Goal: Information Seeking & Learning: Learn about a topic

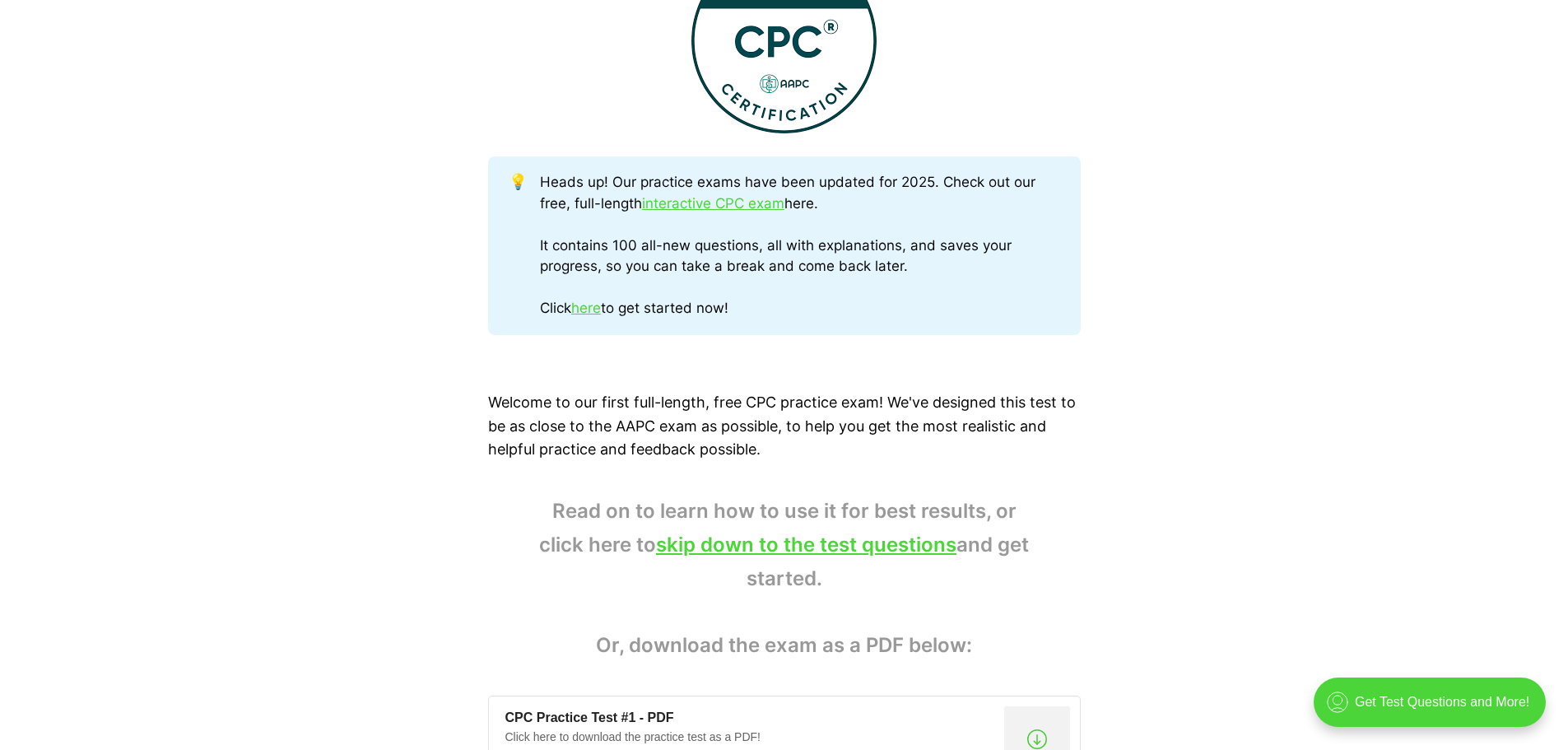
scroll to position [906, 0]
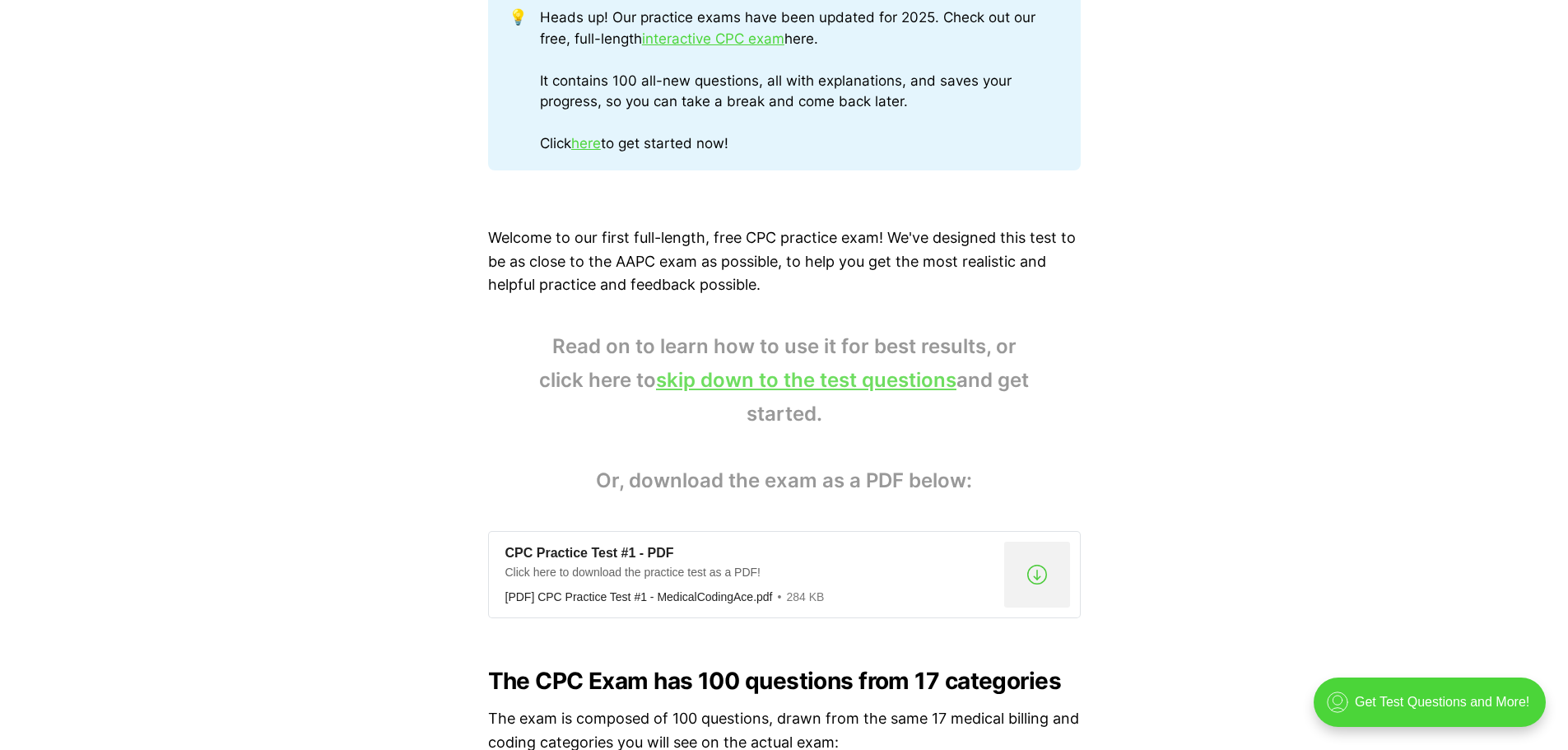
click at [782, 374] on link "skip down to the test questions" at bounding box center [805, 380] width 300 height 24
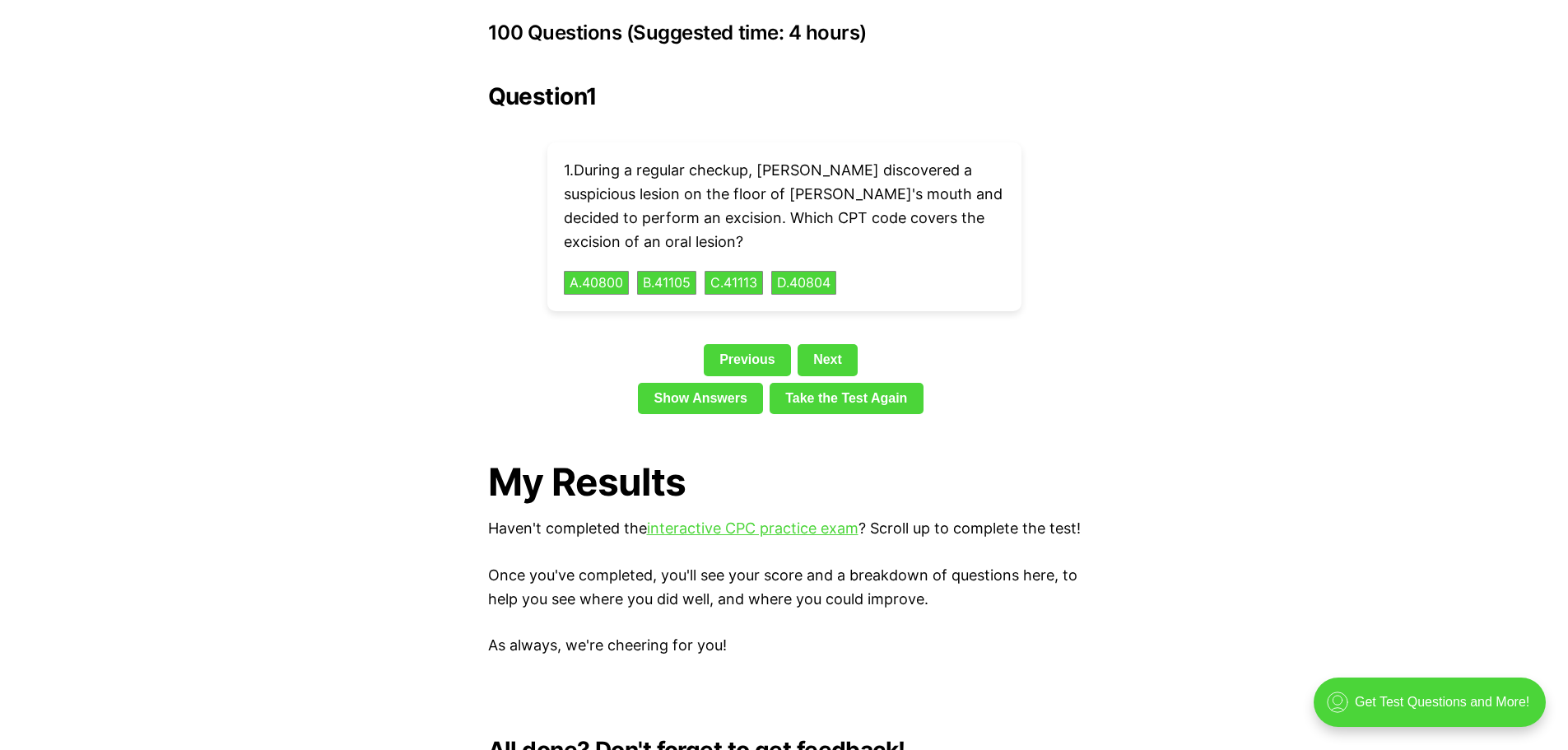
scroll to position [3691, 0]
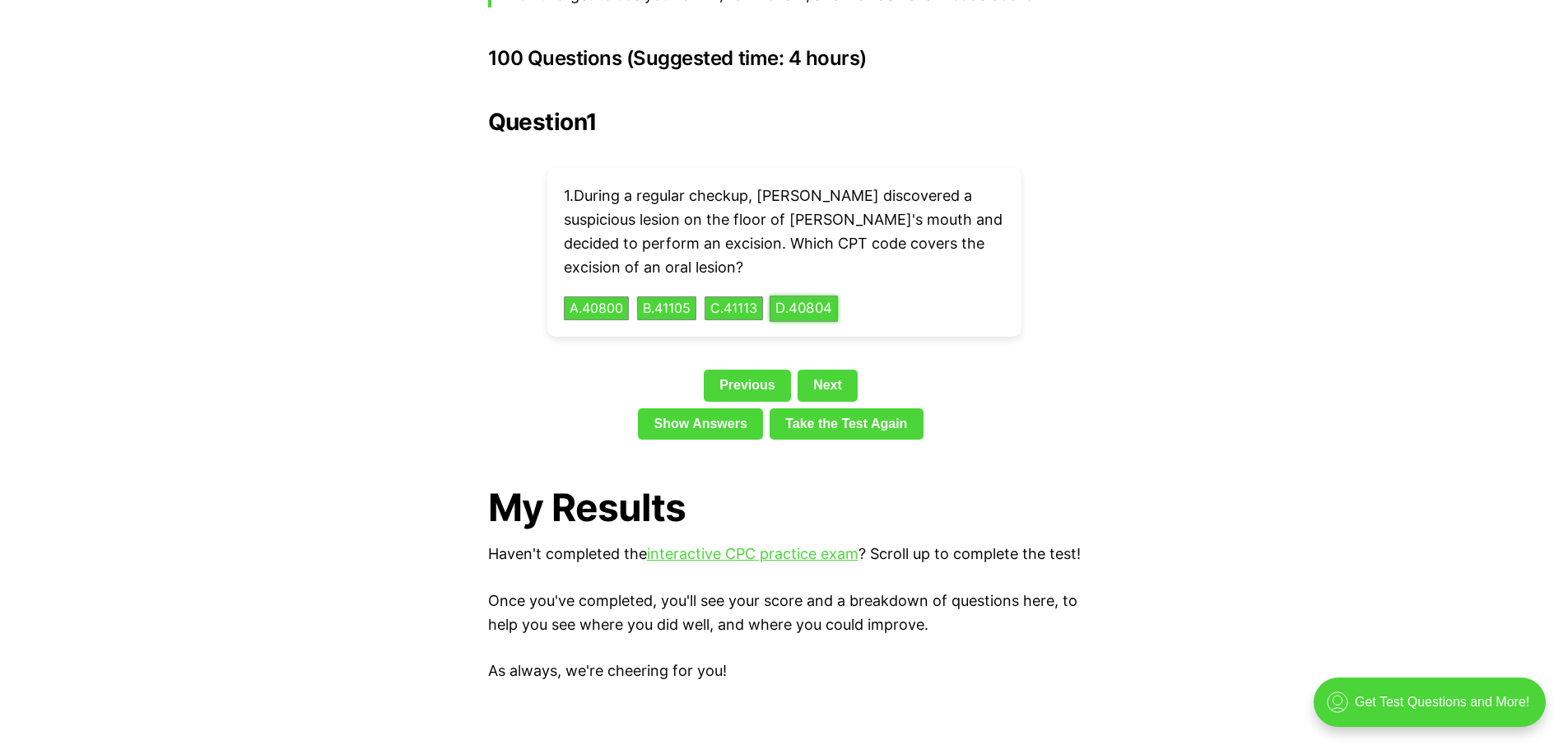
click at [838, 296] on button "D . 40804" at bounding box center [804, 309] width 68 height 25
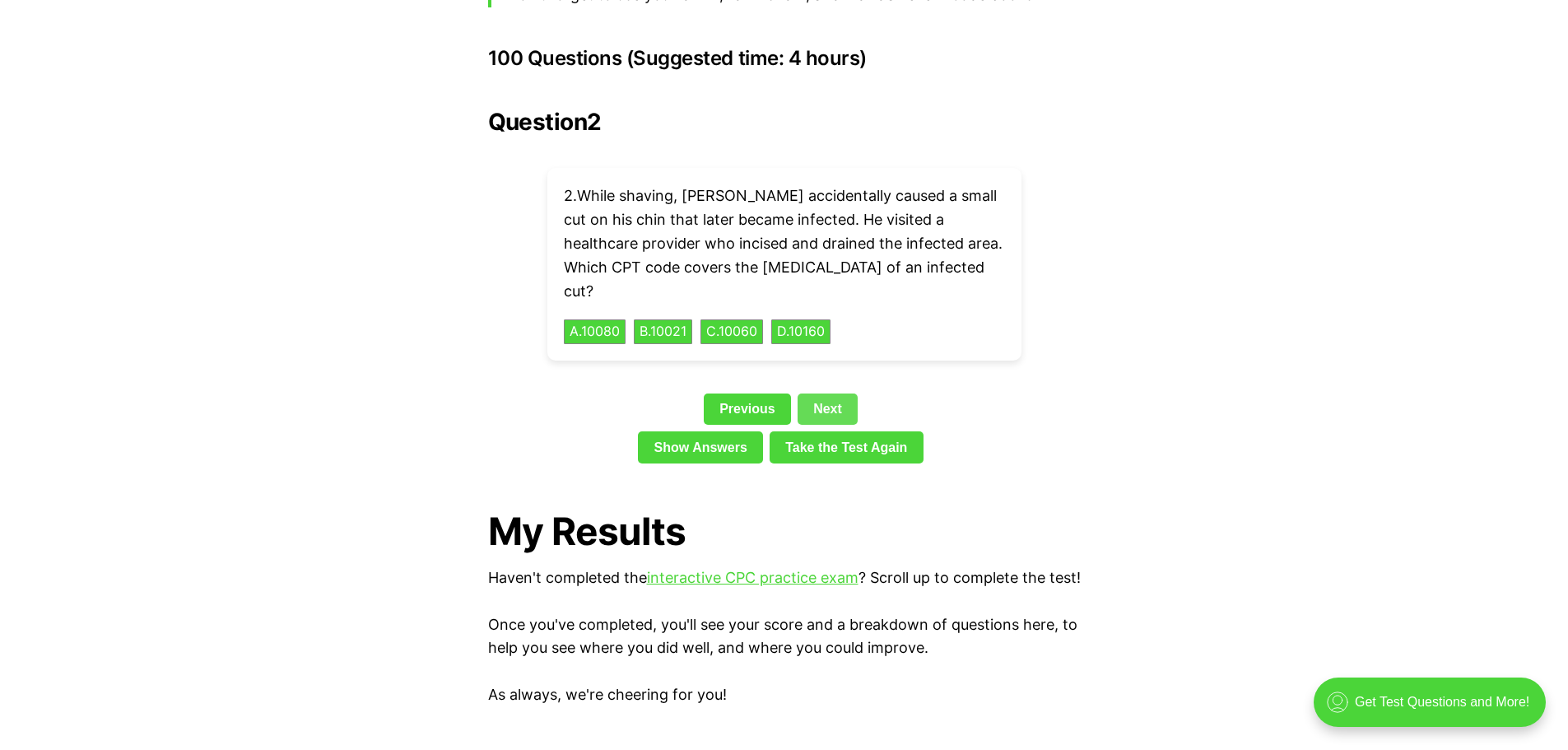
click at [818, 393] on link "Next" at bounding box center [827, 409] width 60 height 31
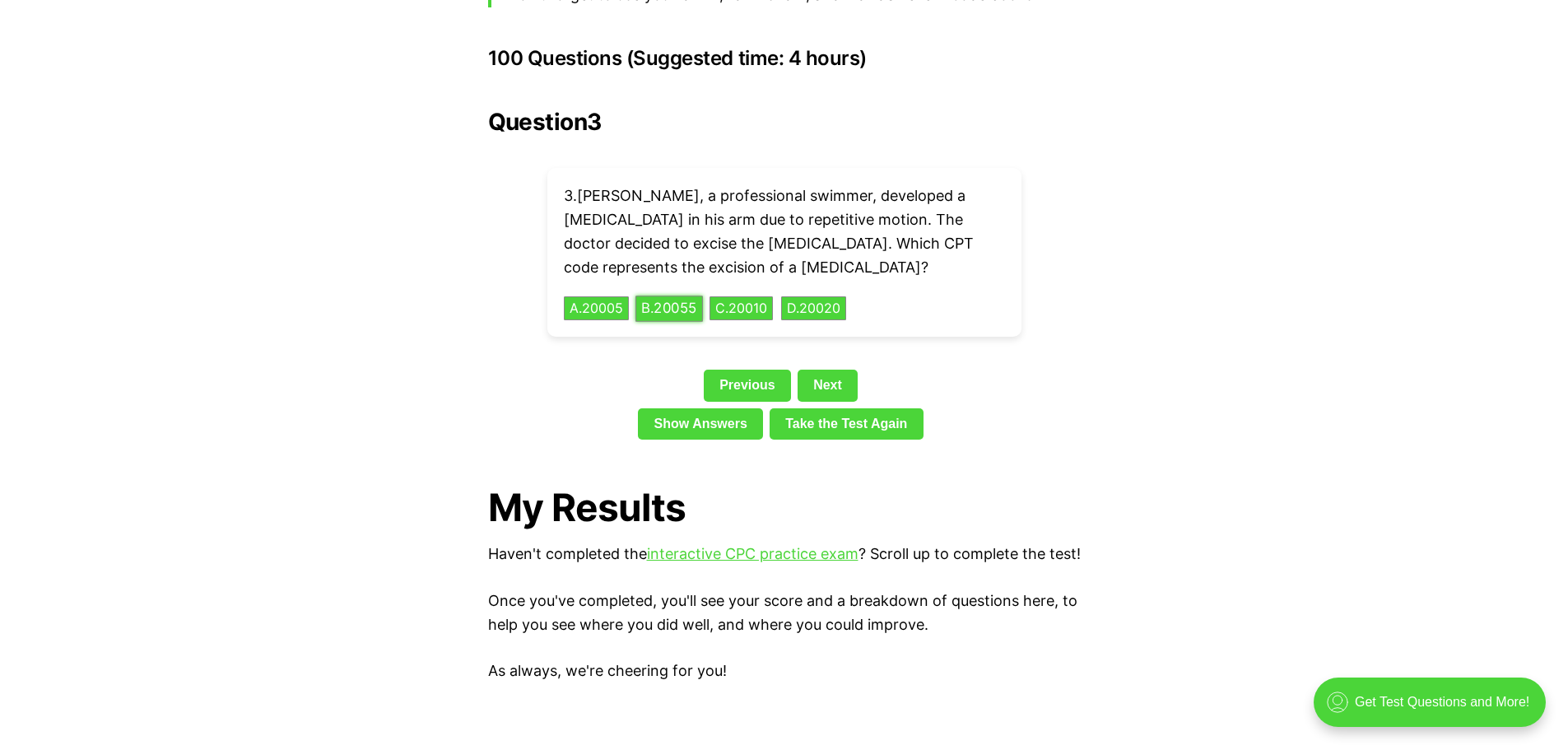
click at [684, 296] on button "B . 20055" at bounding box center [669, 309] width 67 height 25
click at [757, 296] on button "C . 83035" at bounding box center [742, 309] width 69 height 25
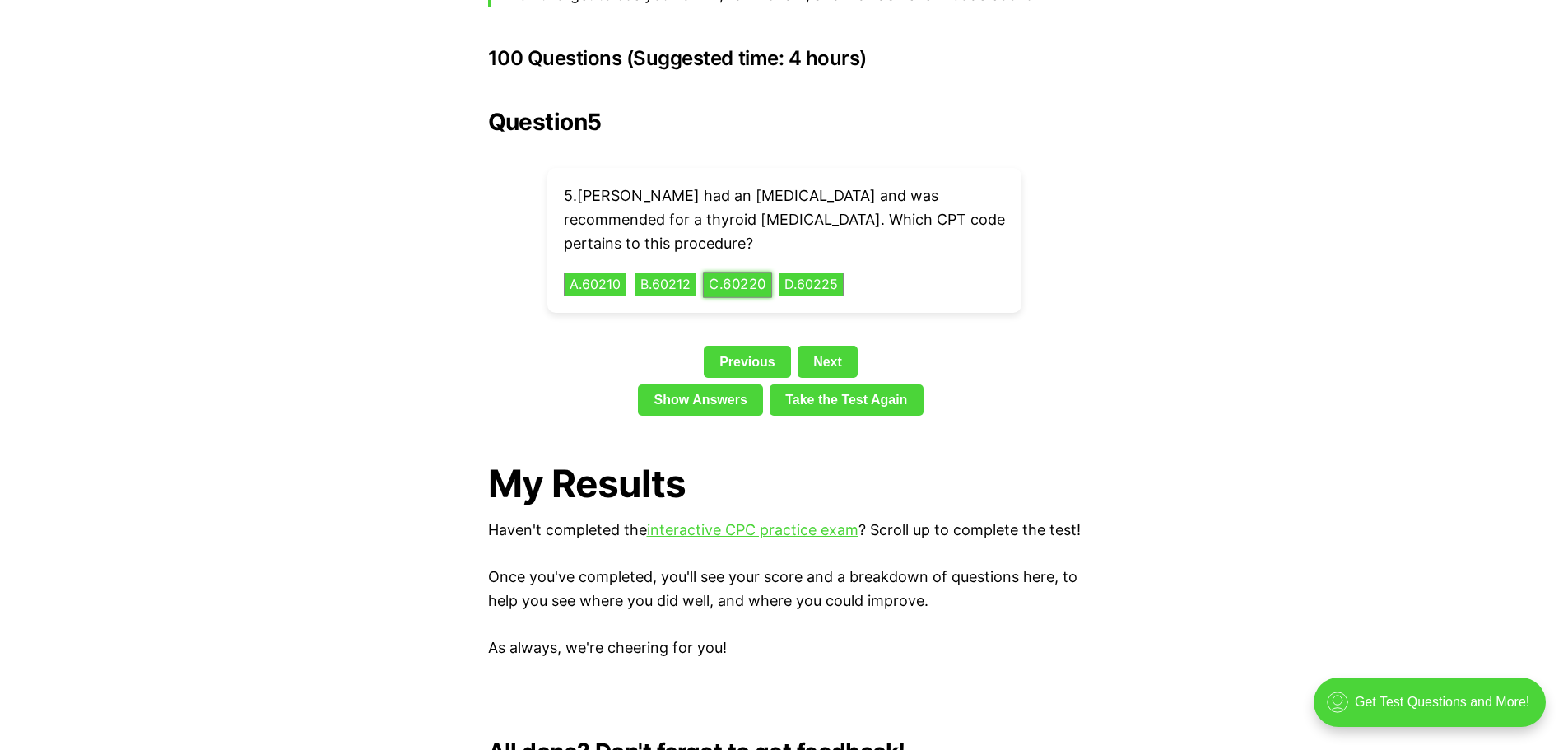
click at [730, 272] on button "C . 60220" at bounding box center [737, 284] width 69 height 25
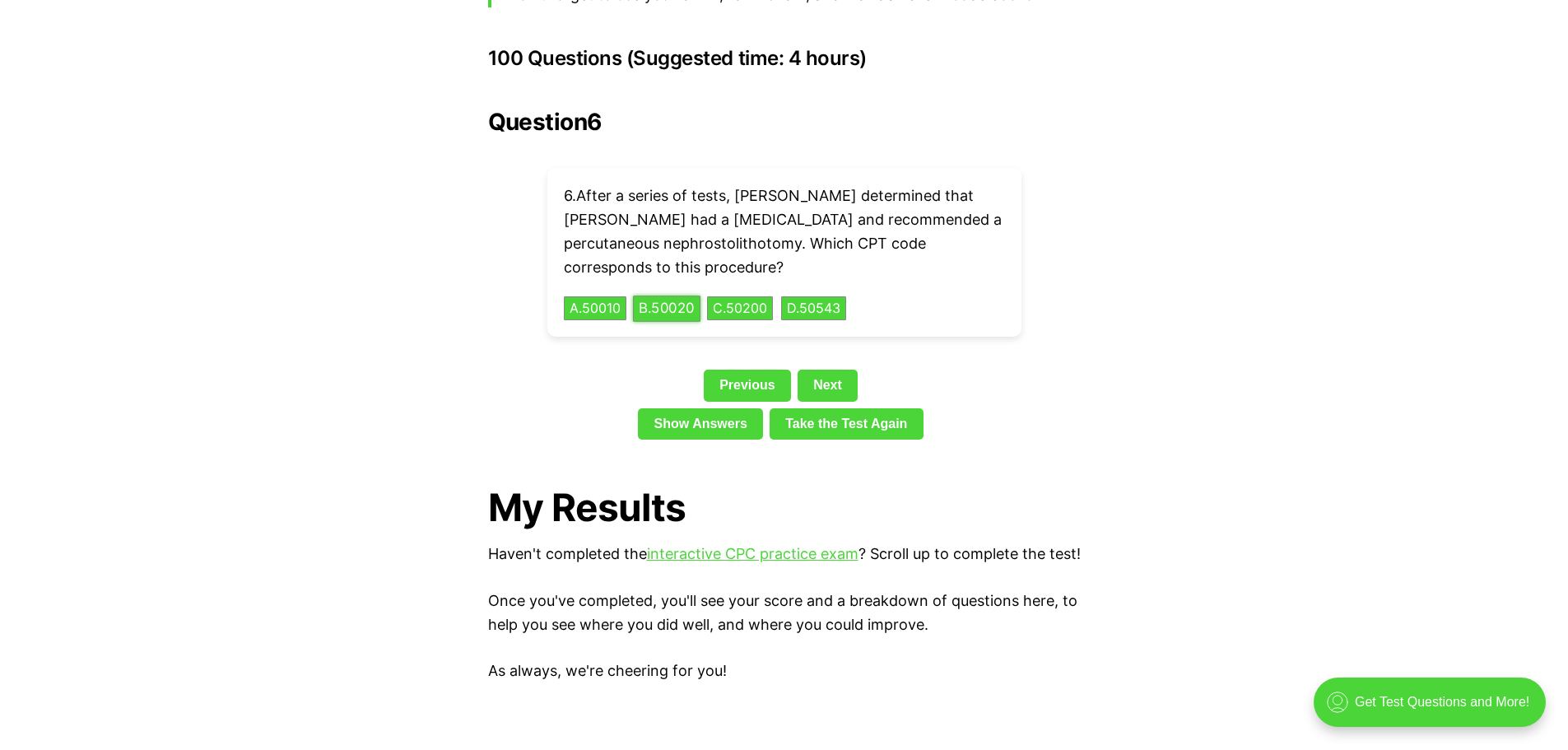
click at [651, 296] on button "B . 50020" at bounding box center [667, 309] width 67 height 25
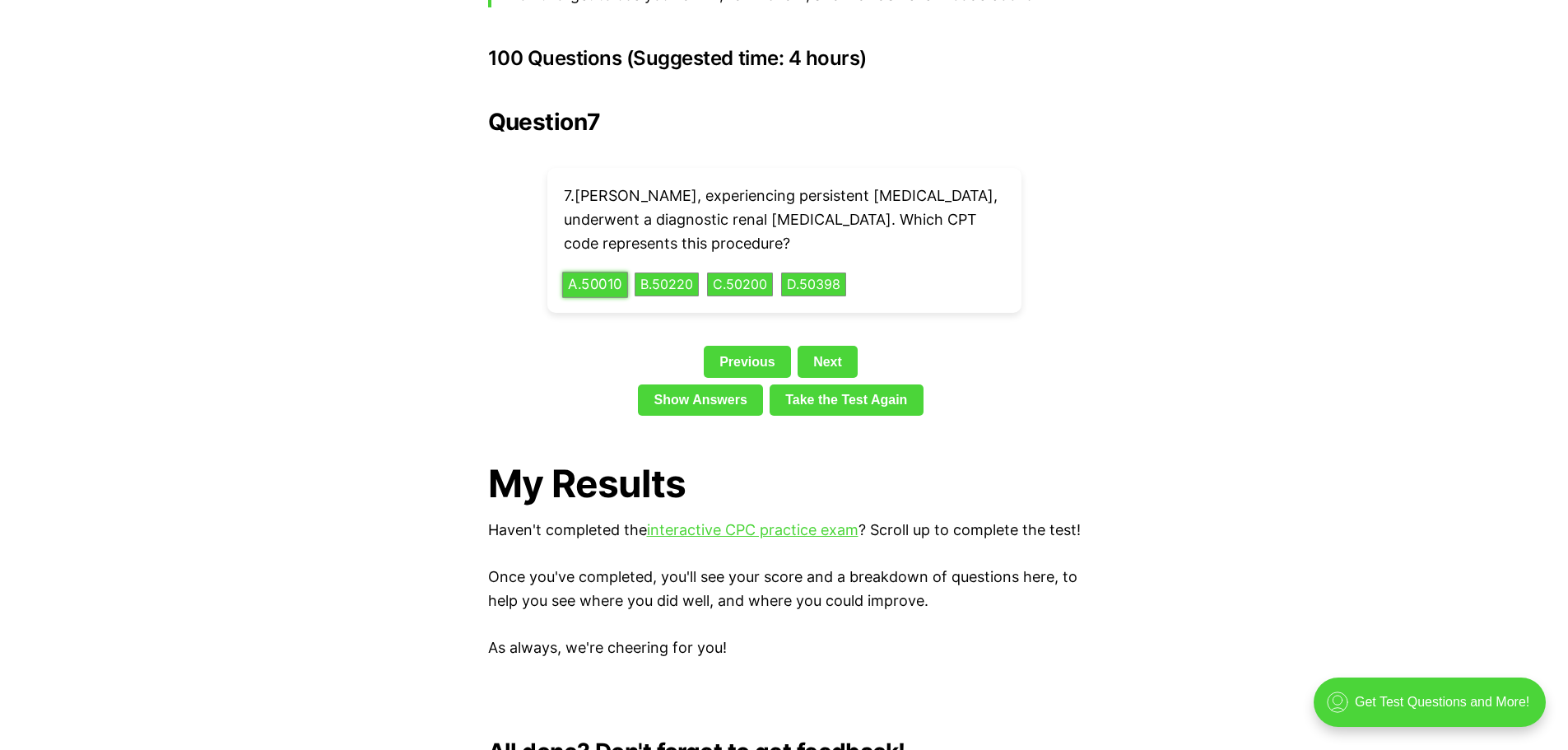
click at [611, 272] on button "A . 50010" at bounding box center [595, 284] width 66 height 25
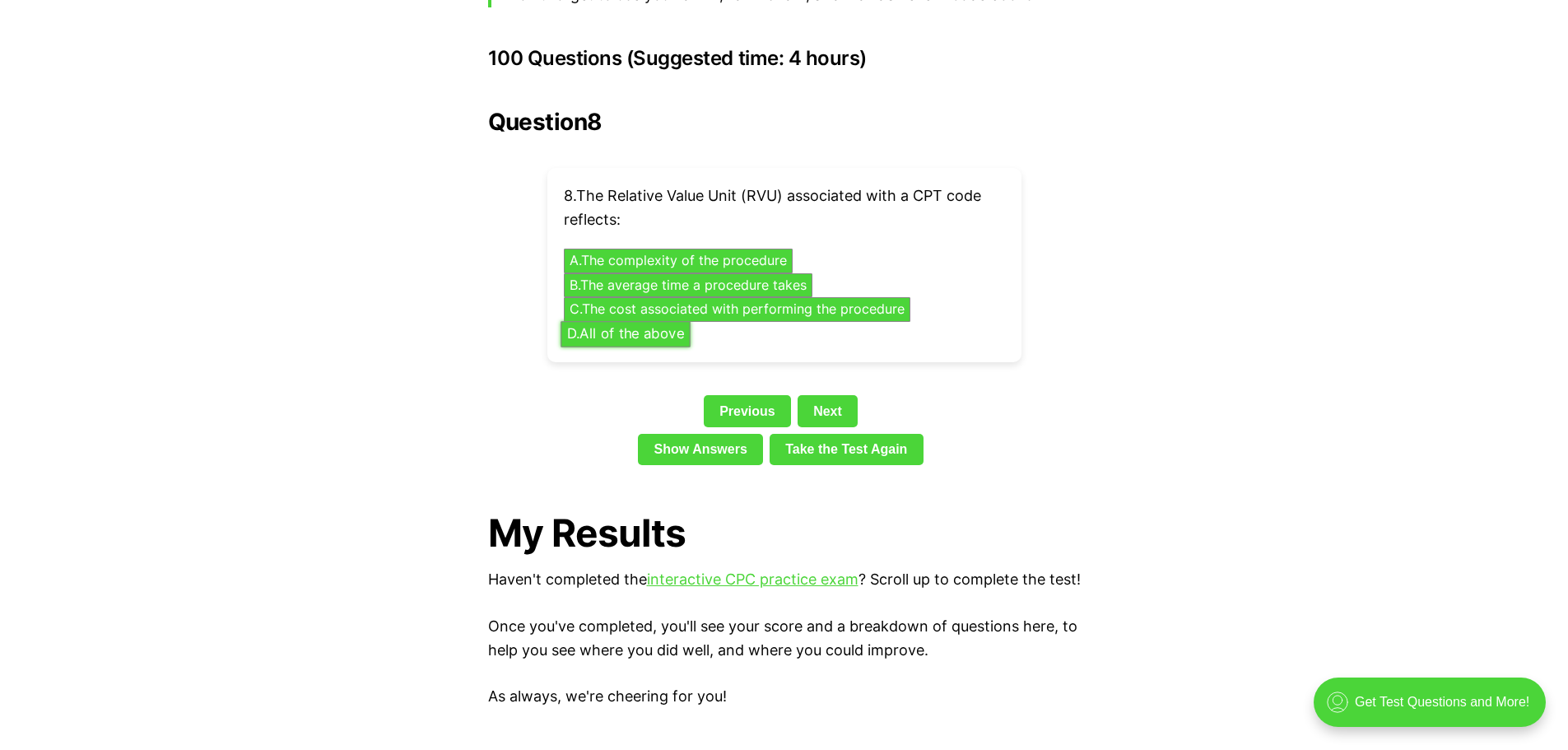
click at [668, 321] on button "D . All of the above" at bounding box center [626, 334] width 130 height 25
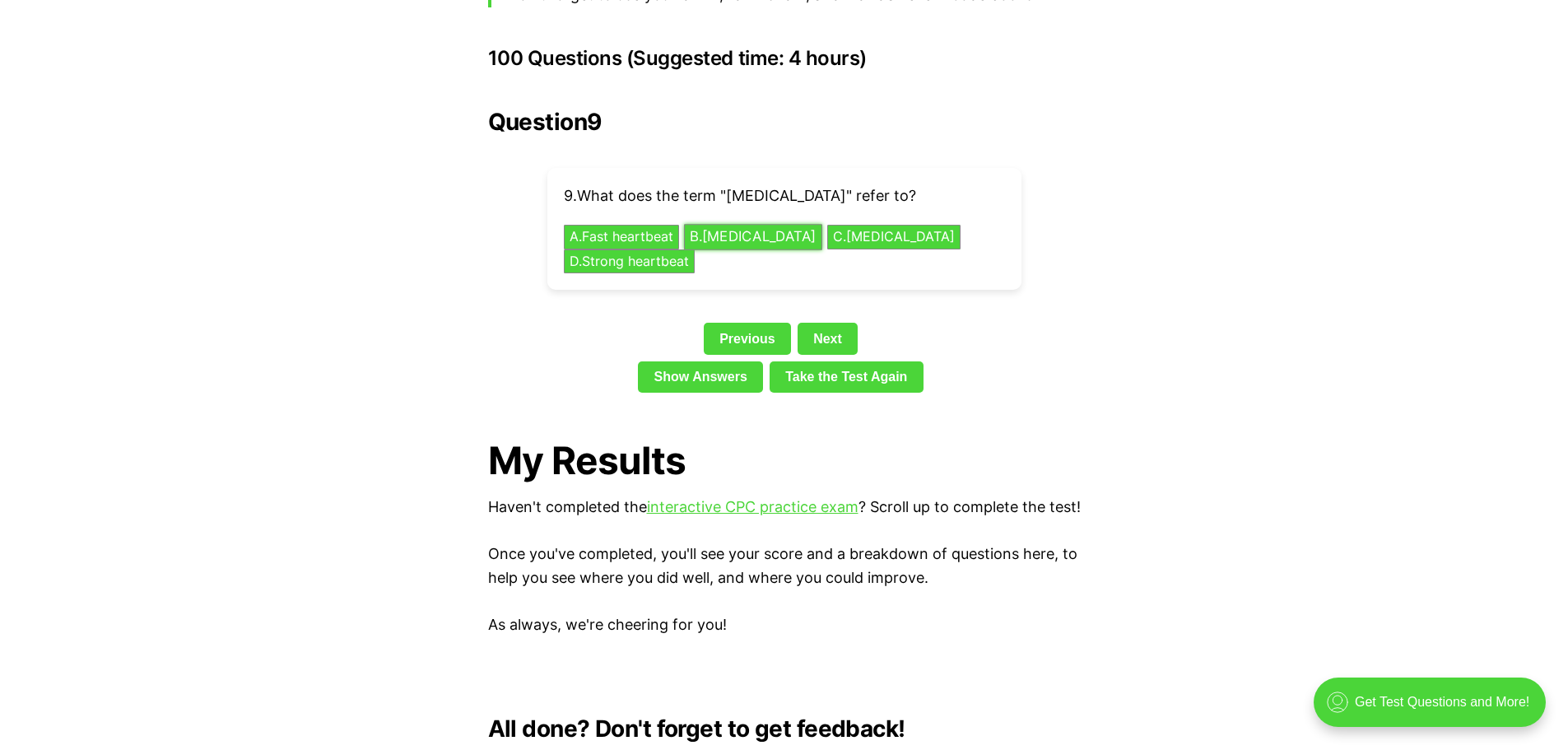
click at [750, 224] on button "B . [MEDICAL_DATA]" at bounding box center [753, 237] width 139 height 25
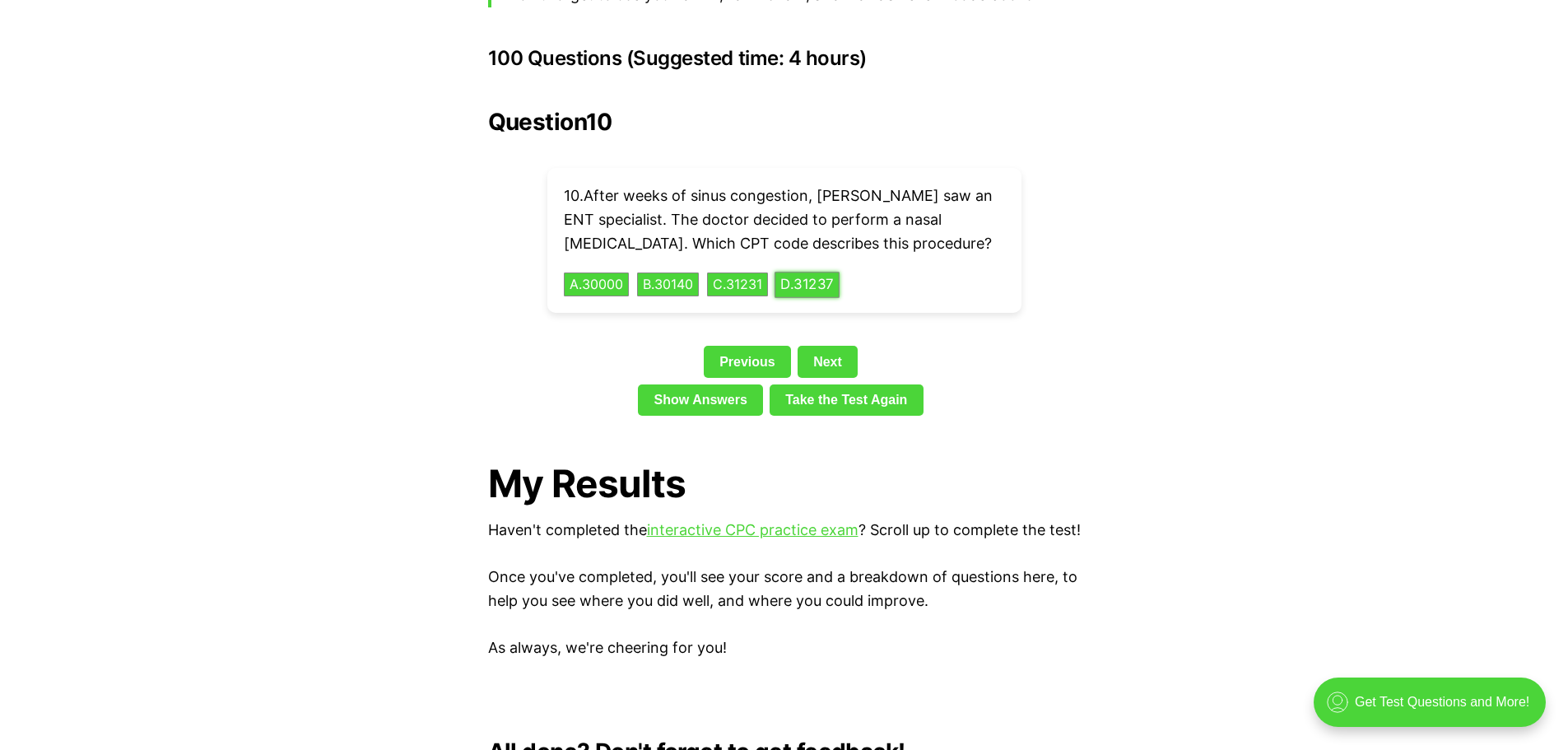
click at [840, 272] on button "D . 31237" at bounding box center [806, 284] width 65 height 25
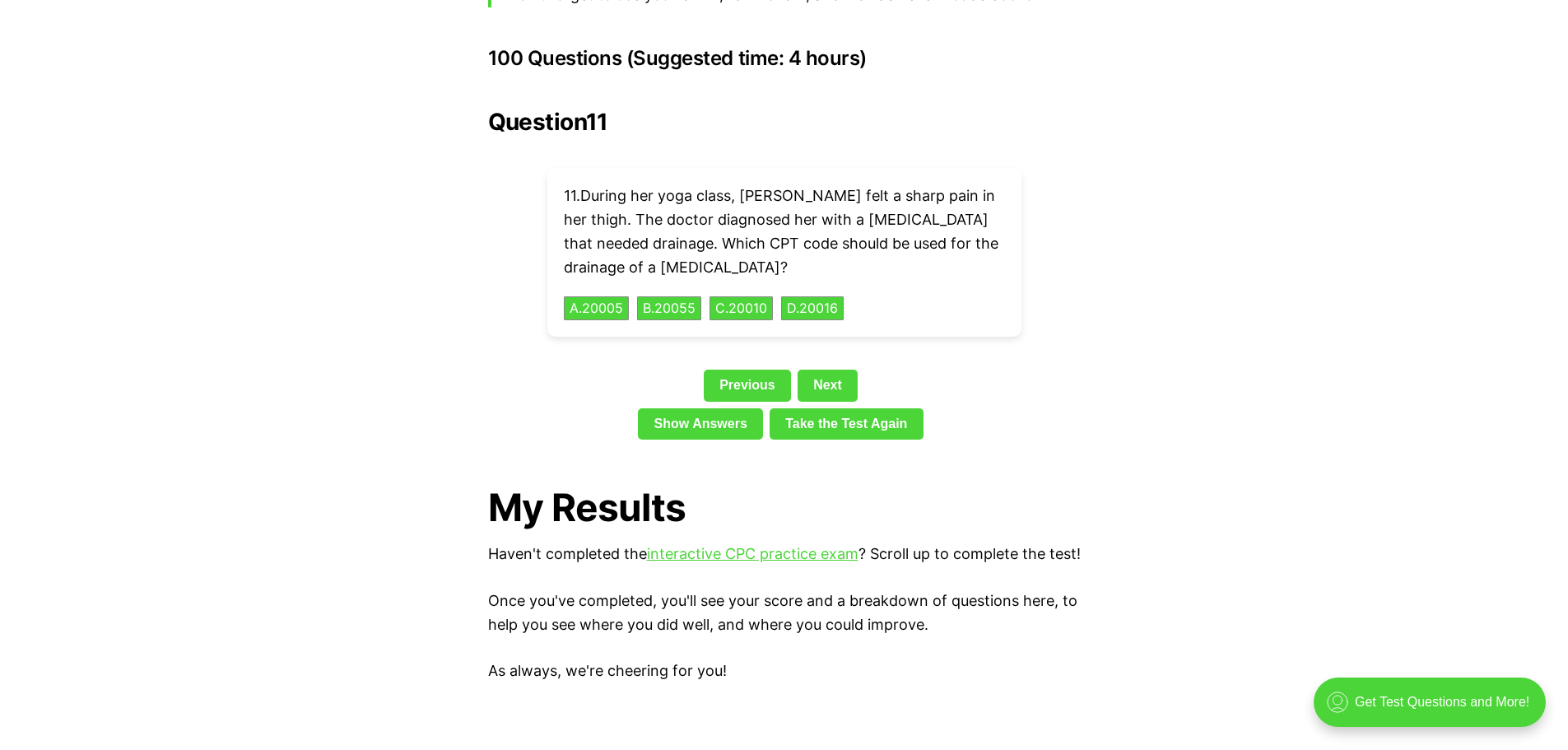
click at [678, 296] on button "B . 20055" at bounding box center [669, 309] width 67 height 25
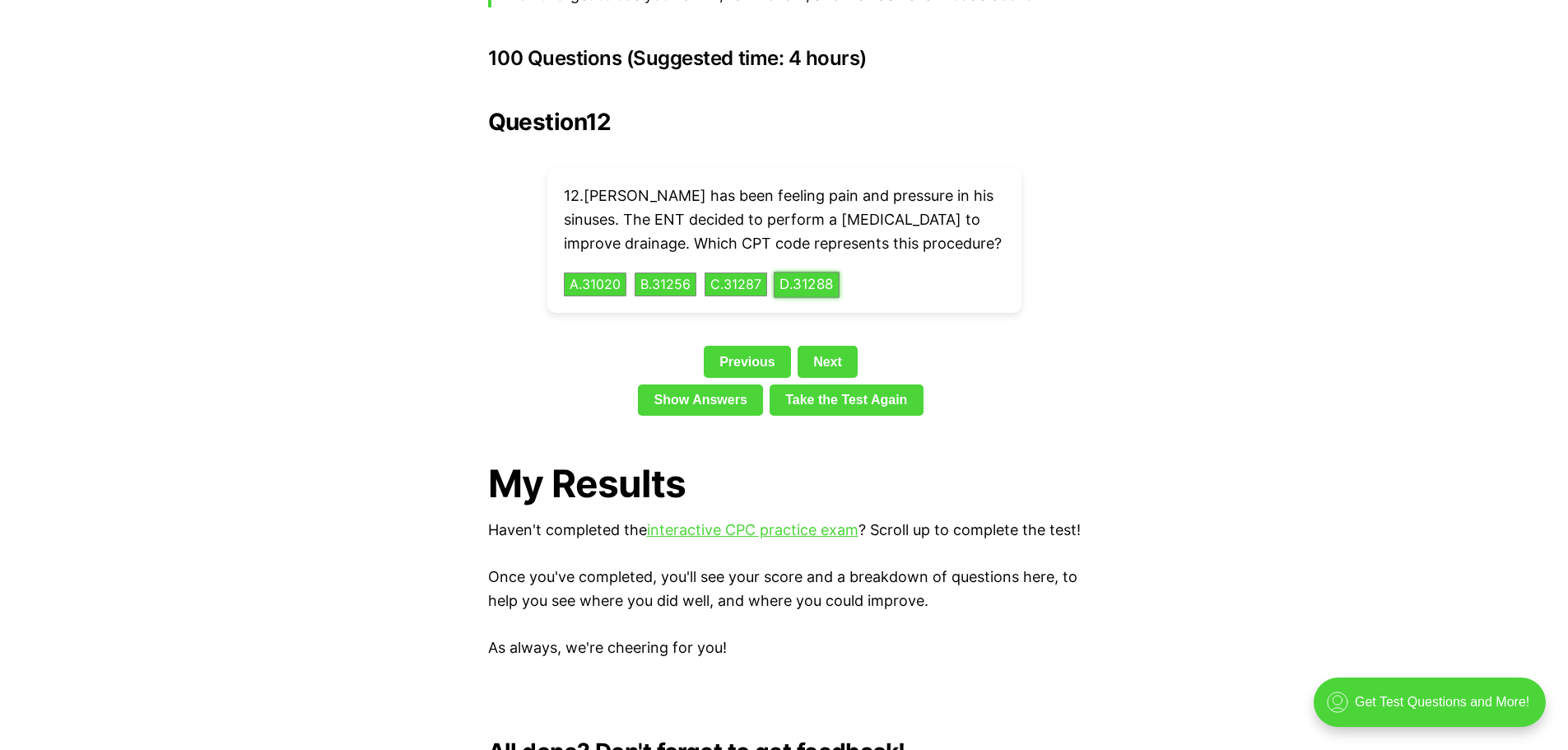
click at [801, 272] on button "D . 31288" at bounding box center [806, 284] width 66 height 25
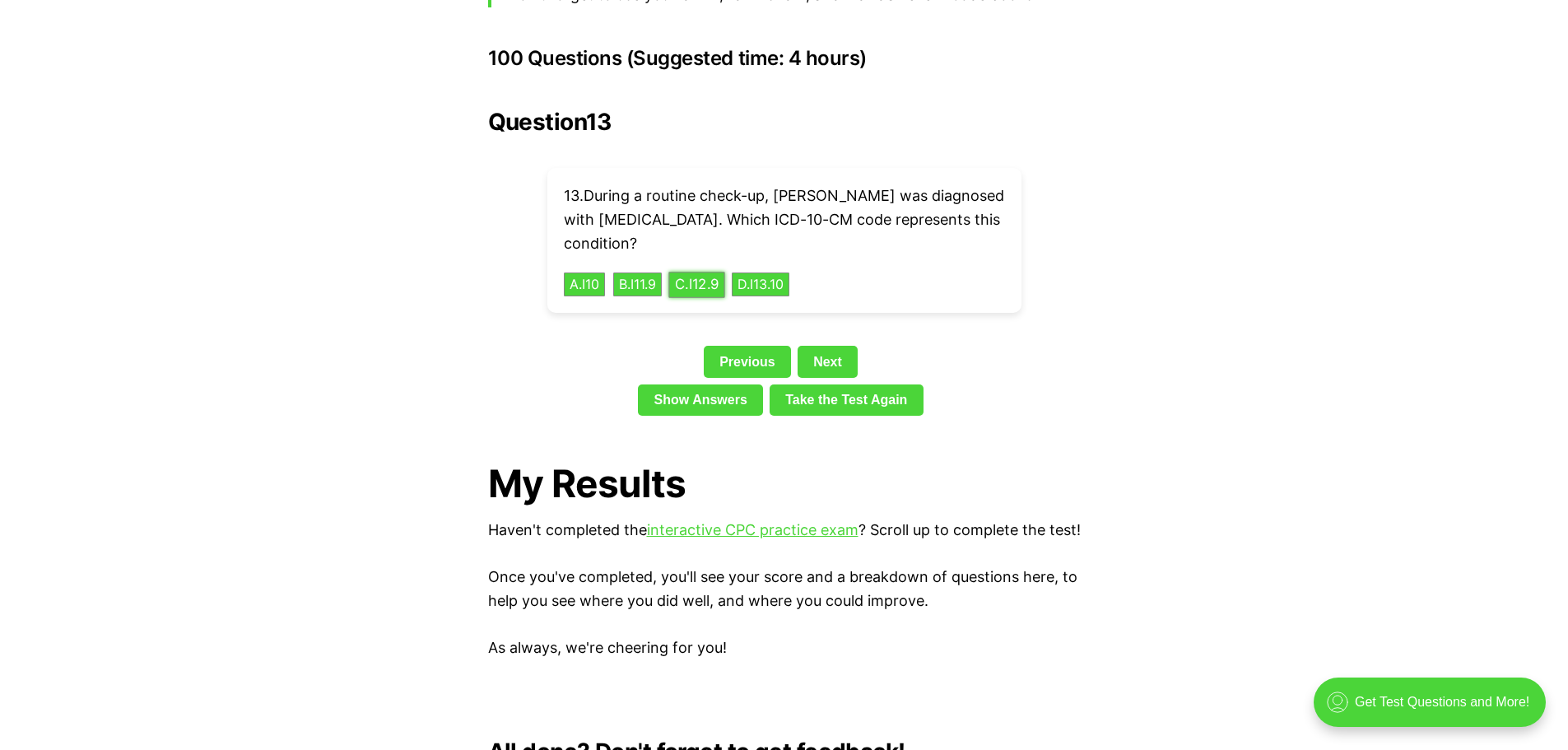
click at [714, 272] on button "C . I12.9" at bounding box center [696, 284] width 56 height 25
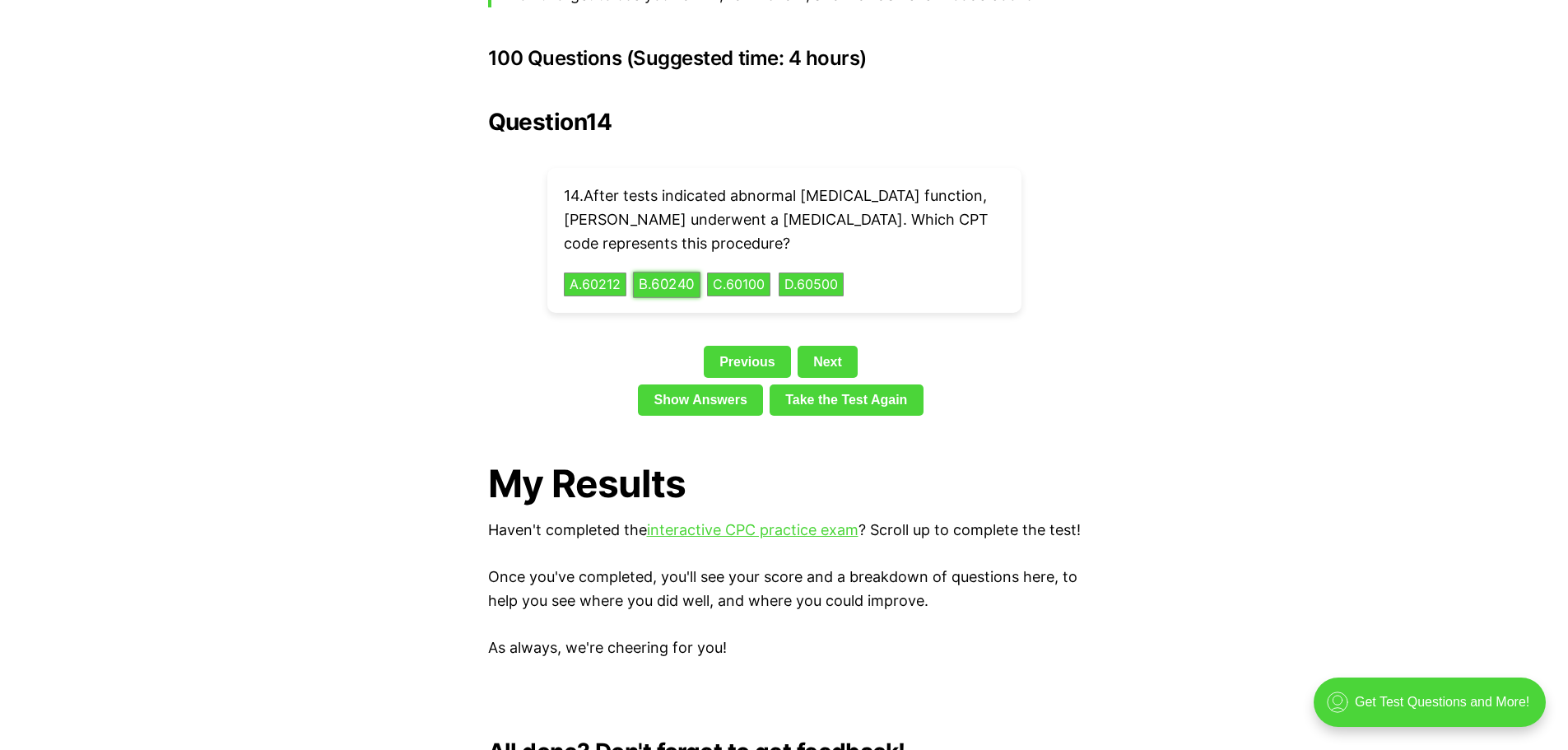
click at [649, 272] on button "B . 60240" at bounding box center [667, 284] width 67 height 25
drag, startPoint x: 718, startPoint y: 258, endPoint x: 738, endPoint y: 271, distance: 23.9
click at [738, 271] on div "15 . [PERSON_NAME] uses a manual wheelchair due to his mobility limitations. Wh…" at bounding box center [784, 240] width 474 height 145
click at [748, 272] on button "C . K0003" at bounding box center [740, 284] width 69 height 25
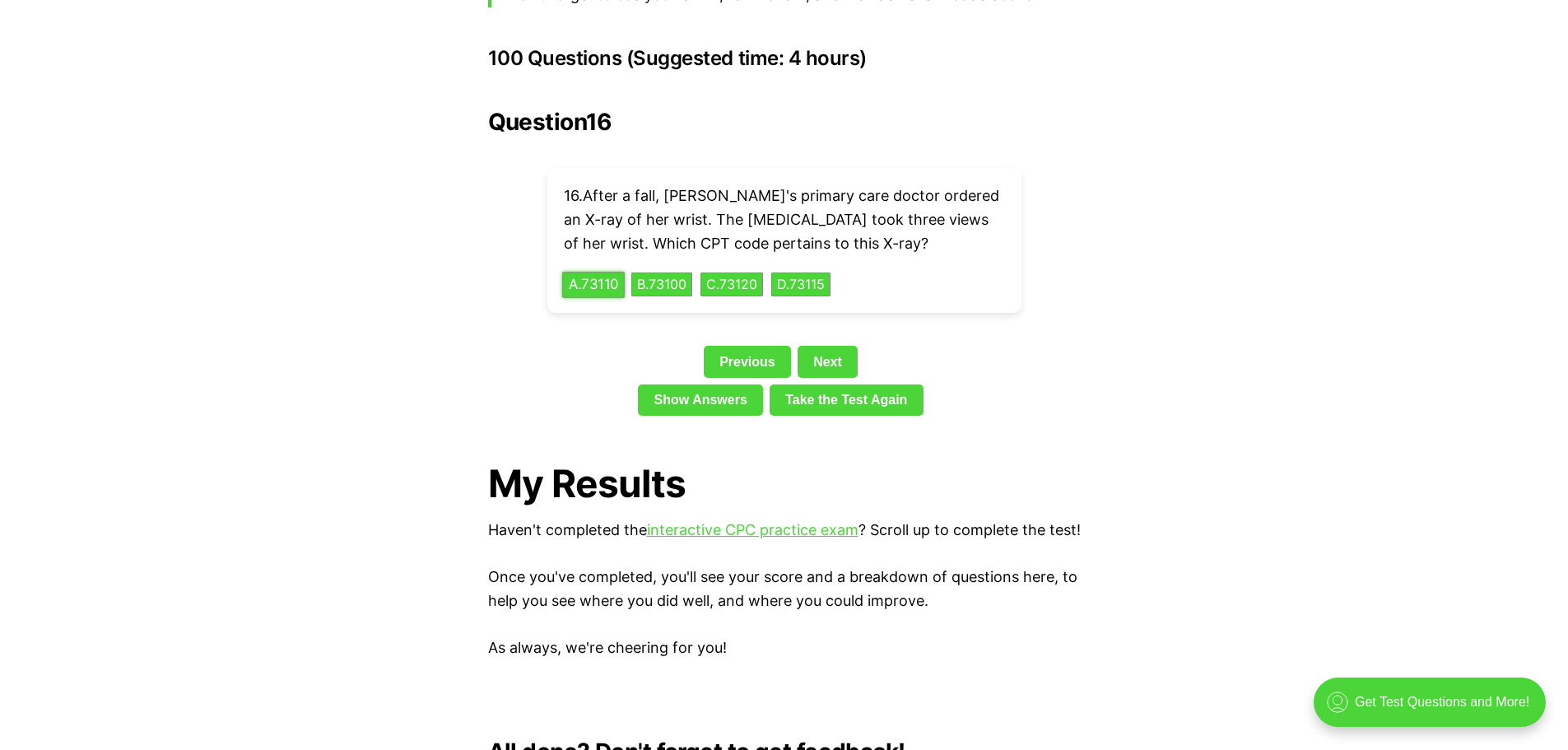
click at [625, 272] on button "A . 73110" at bounding box center [594, 284] width 62 height 25
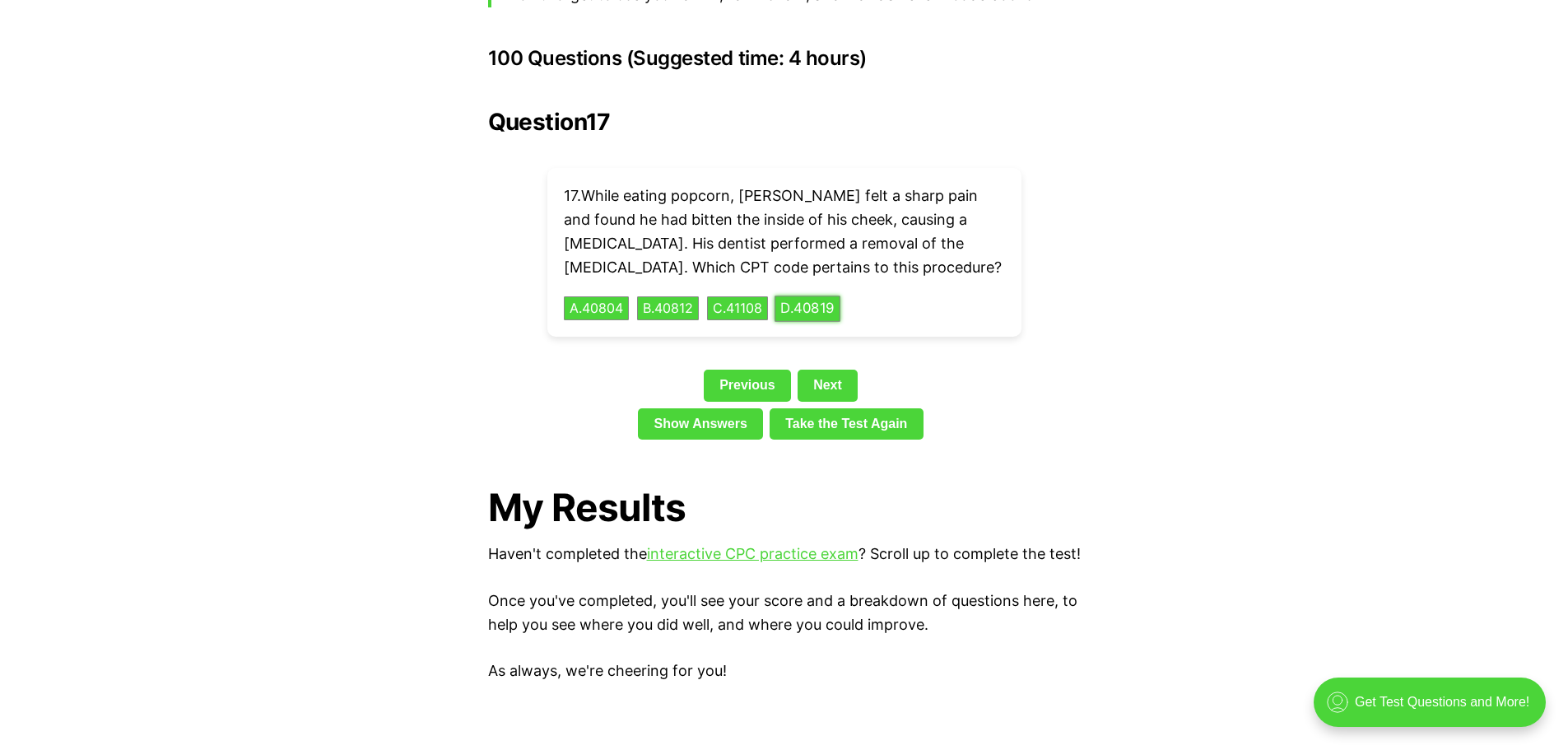
click at [841, 296] on button "D . 40819" at bounding box center [807, 309] width 66 height 25
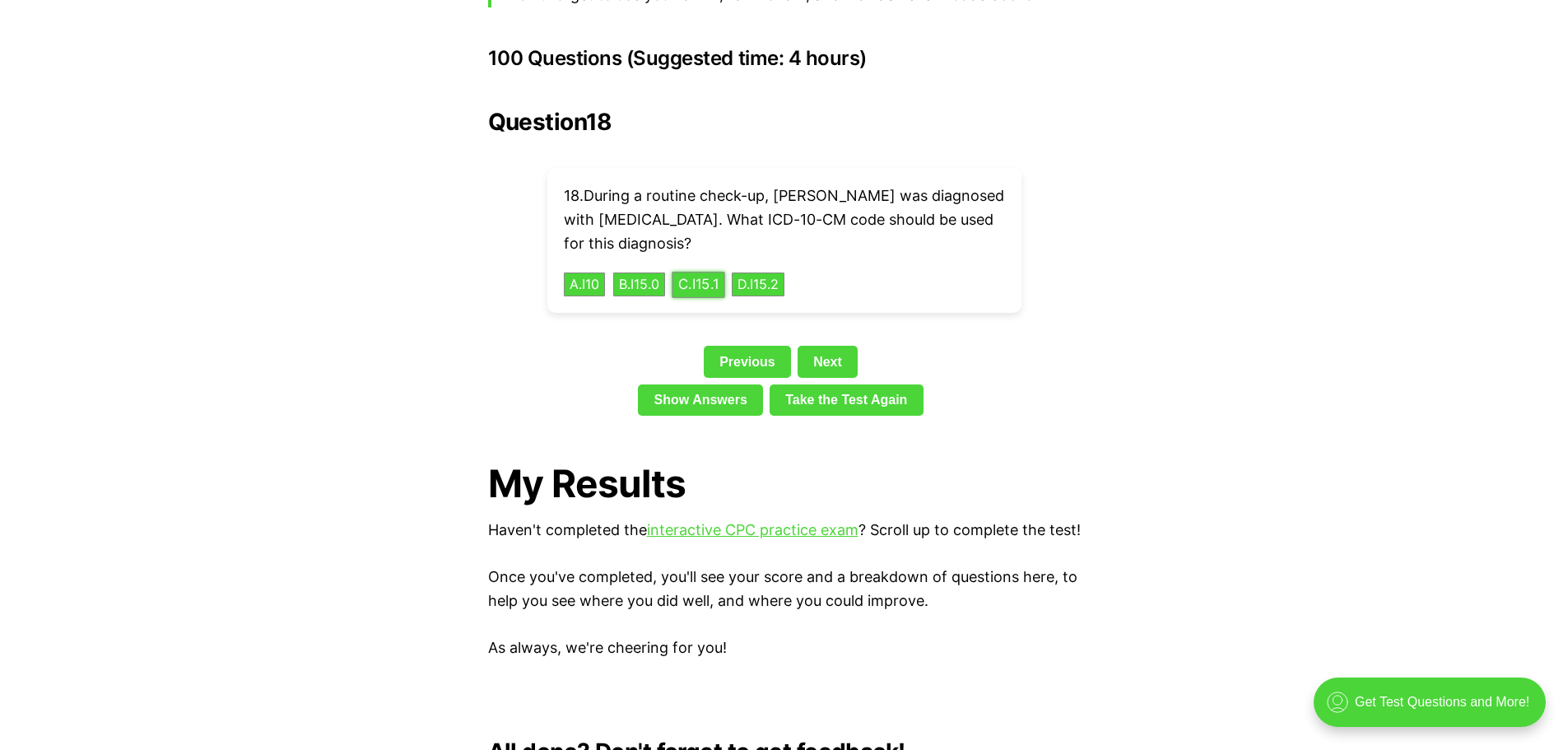
click at [716, 272] on button "C . I15.1" at bounding box center [698, 284] width 53 height 25
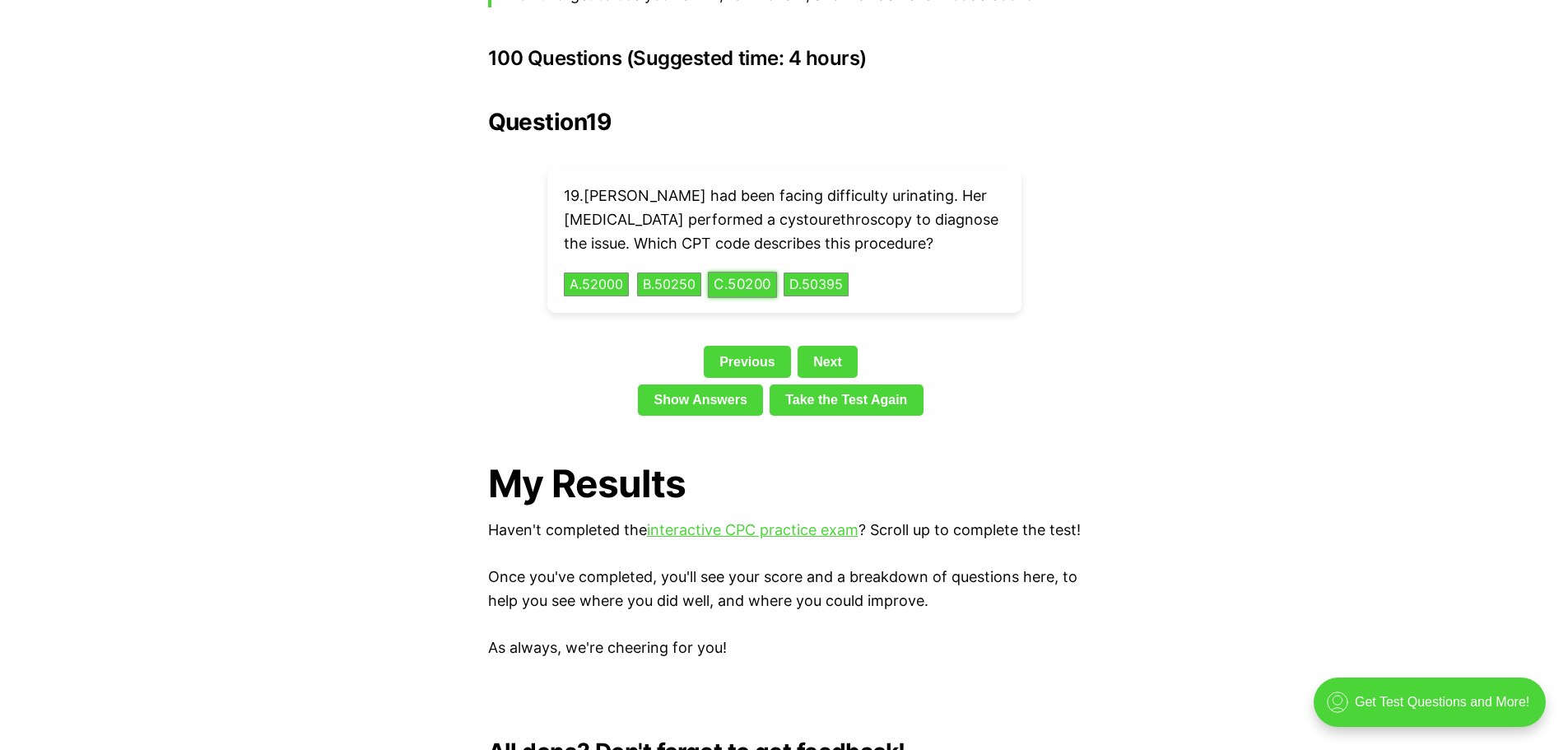
click at [772, 272] on button "C . 50200" at bounding box center [742, 284] width 69 height 25
click at [673, 284] on button "B . 31256" at bounding box center [665, 284] width 65 height 25
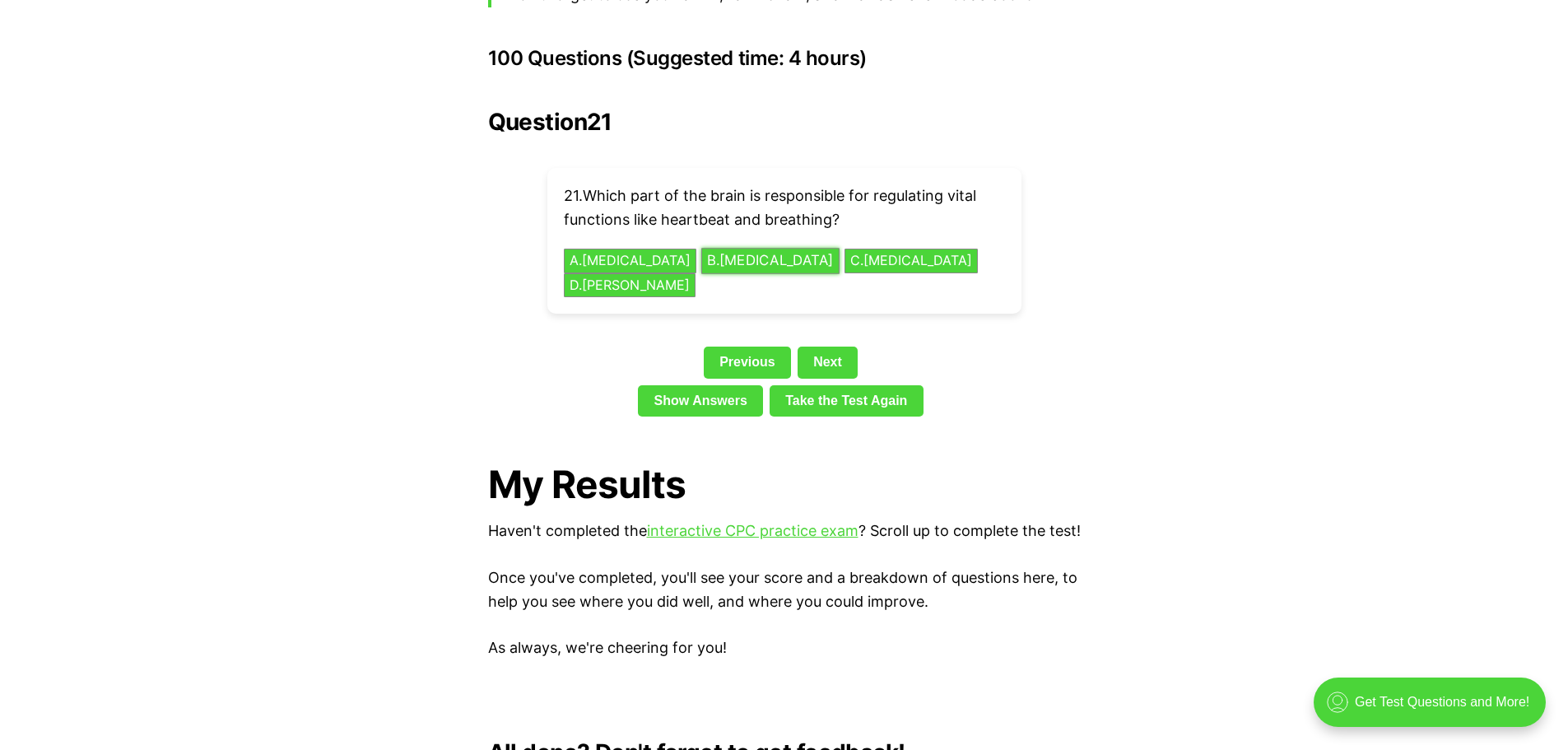
click at [702, 248] on button "B . [MEDICAL_DATA]" at bounding box center [770, 261] width 139 height 25
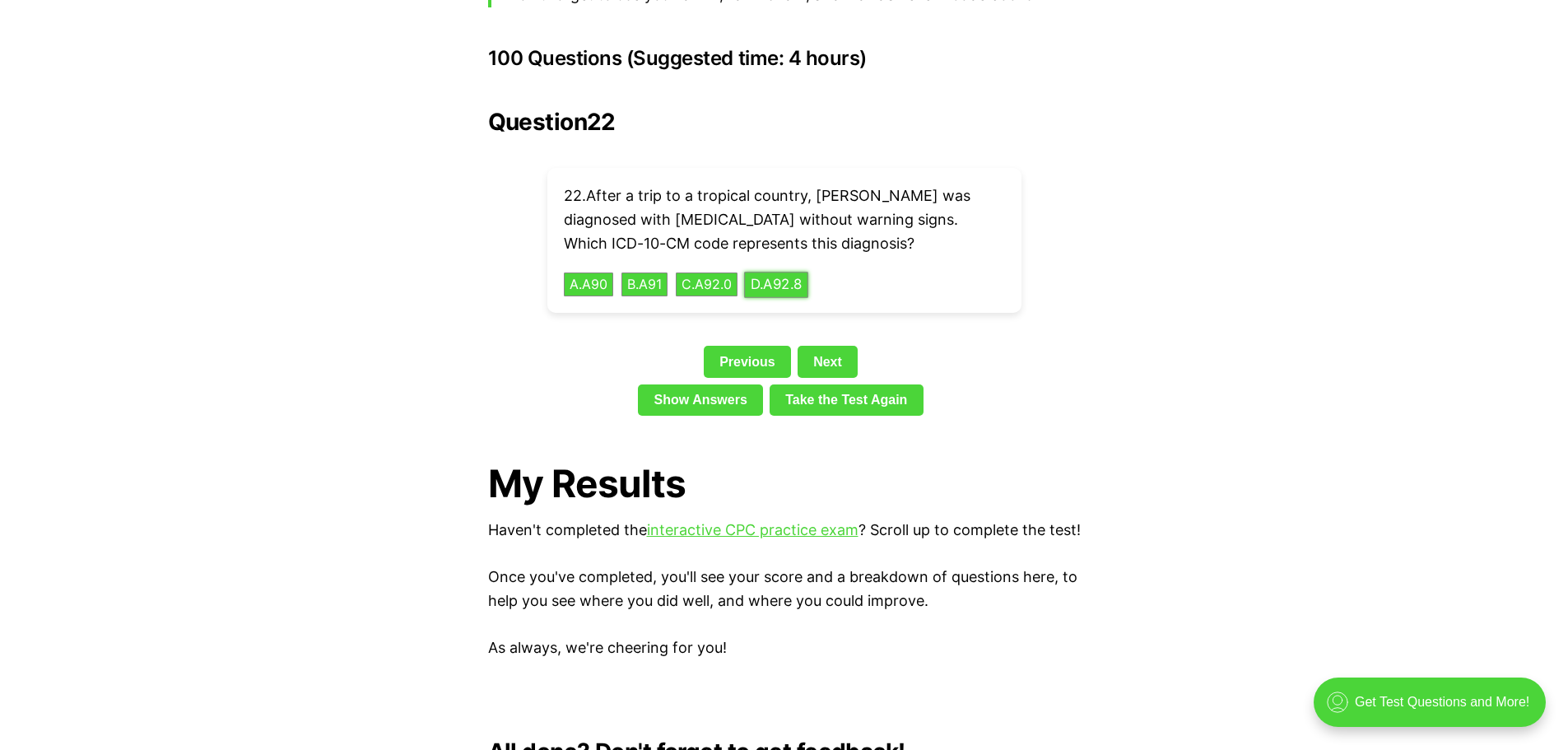
click at [799, 272] on button "D . A92.8" at bounding box center [776, 284] width 64 height 25
click at [761, 272] on button "C . 50200" at bounding box center [742, 284] width 69 height 25
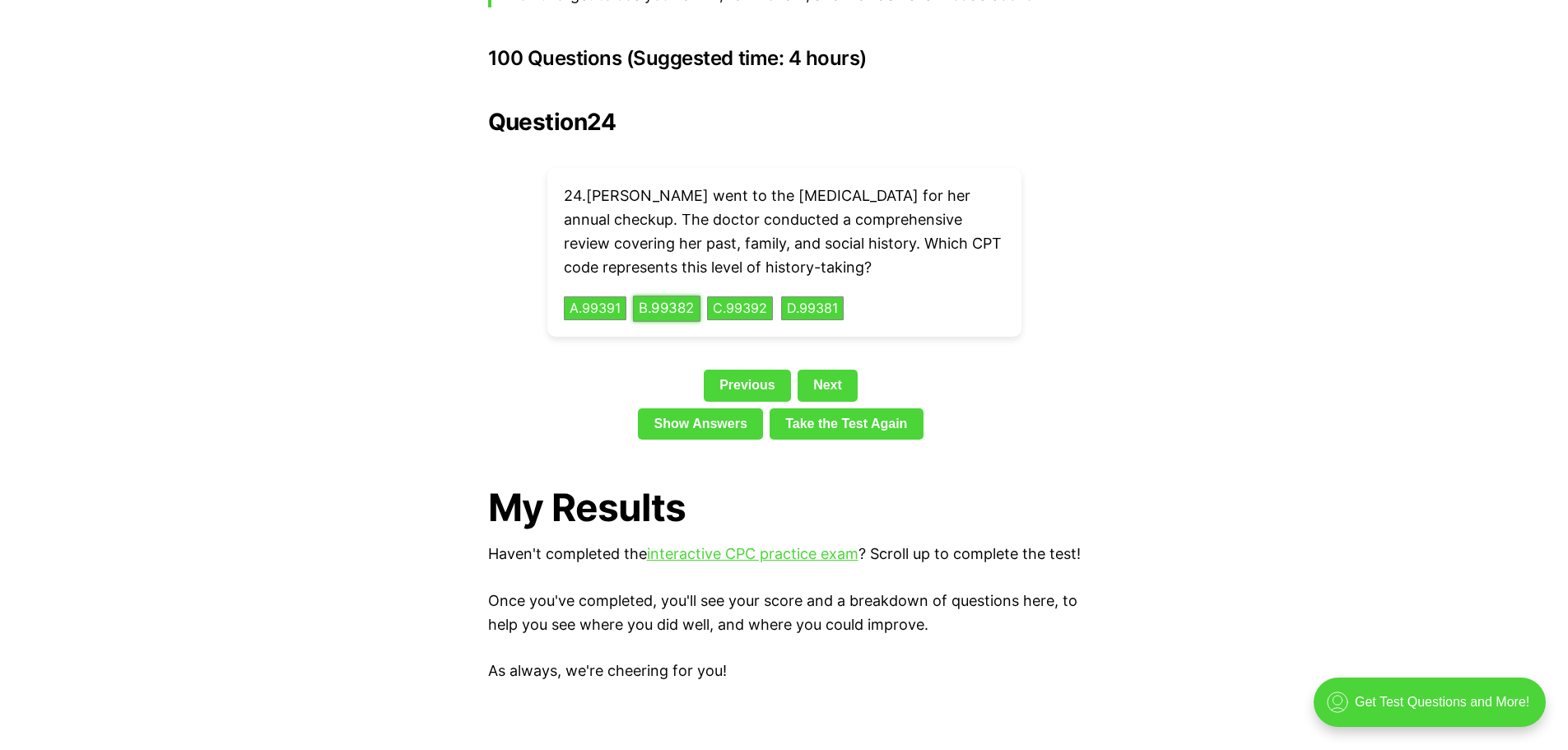
click at [698, 296] on button "B . 99382" at bounding box center [667, 309] width 67 height 25
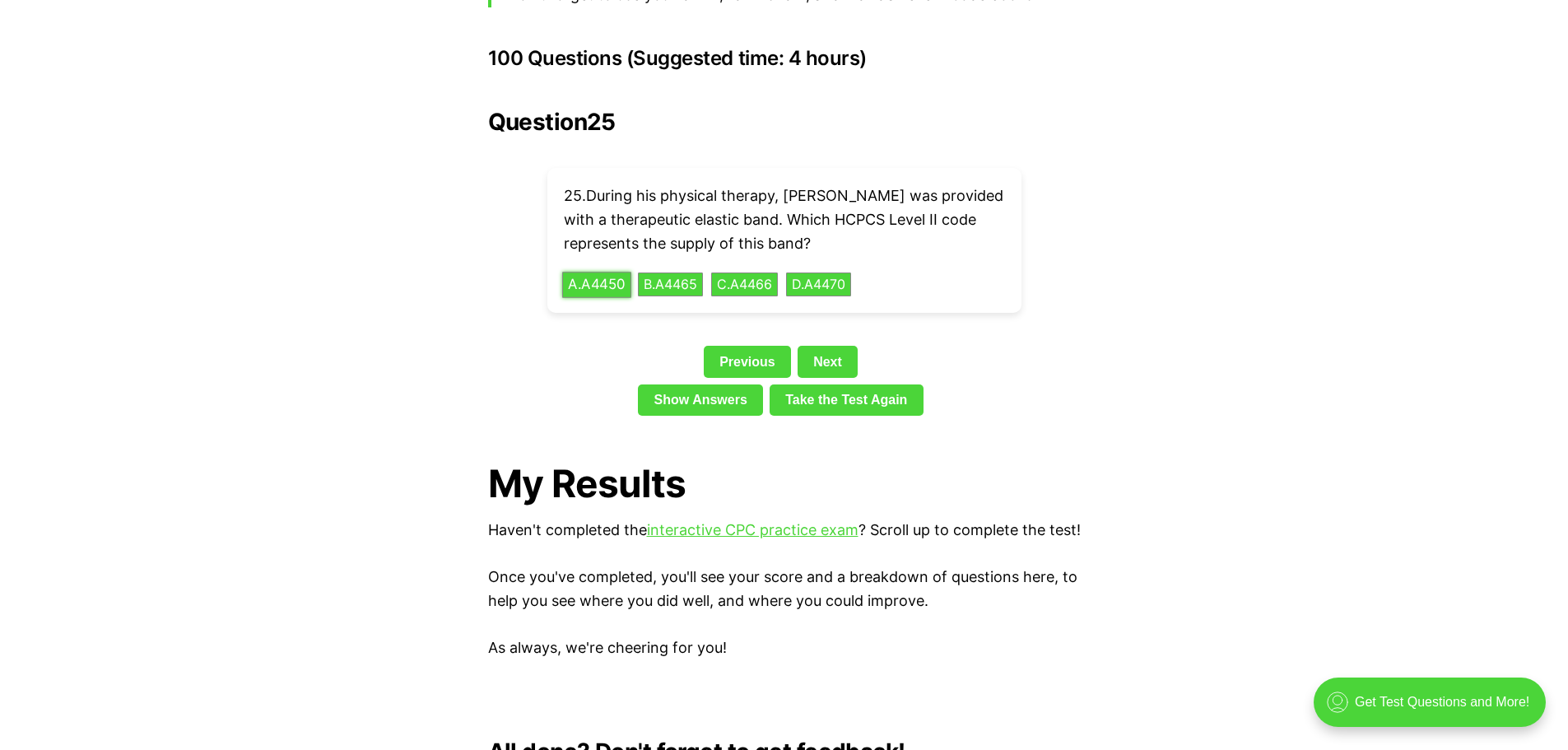
click at [597, 272] on button "A . A4450" at bounding box center [597, 284] width 69 height 25
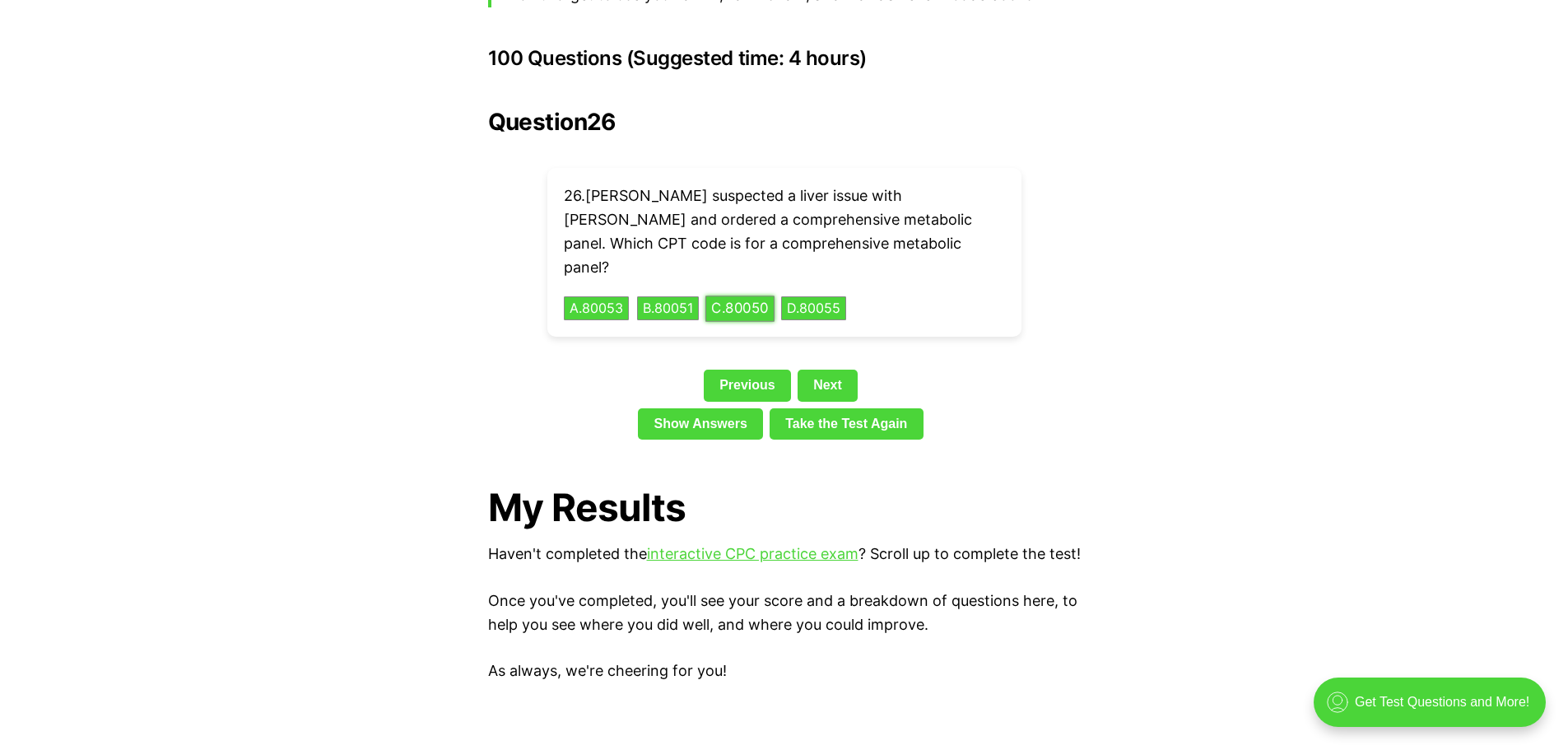
click at [747, 296] on button "C . 80050" at bounding box center [740, 309] width 69 height 25
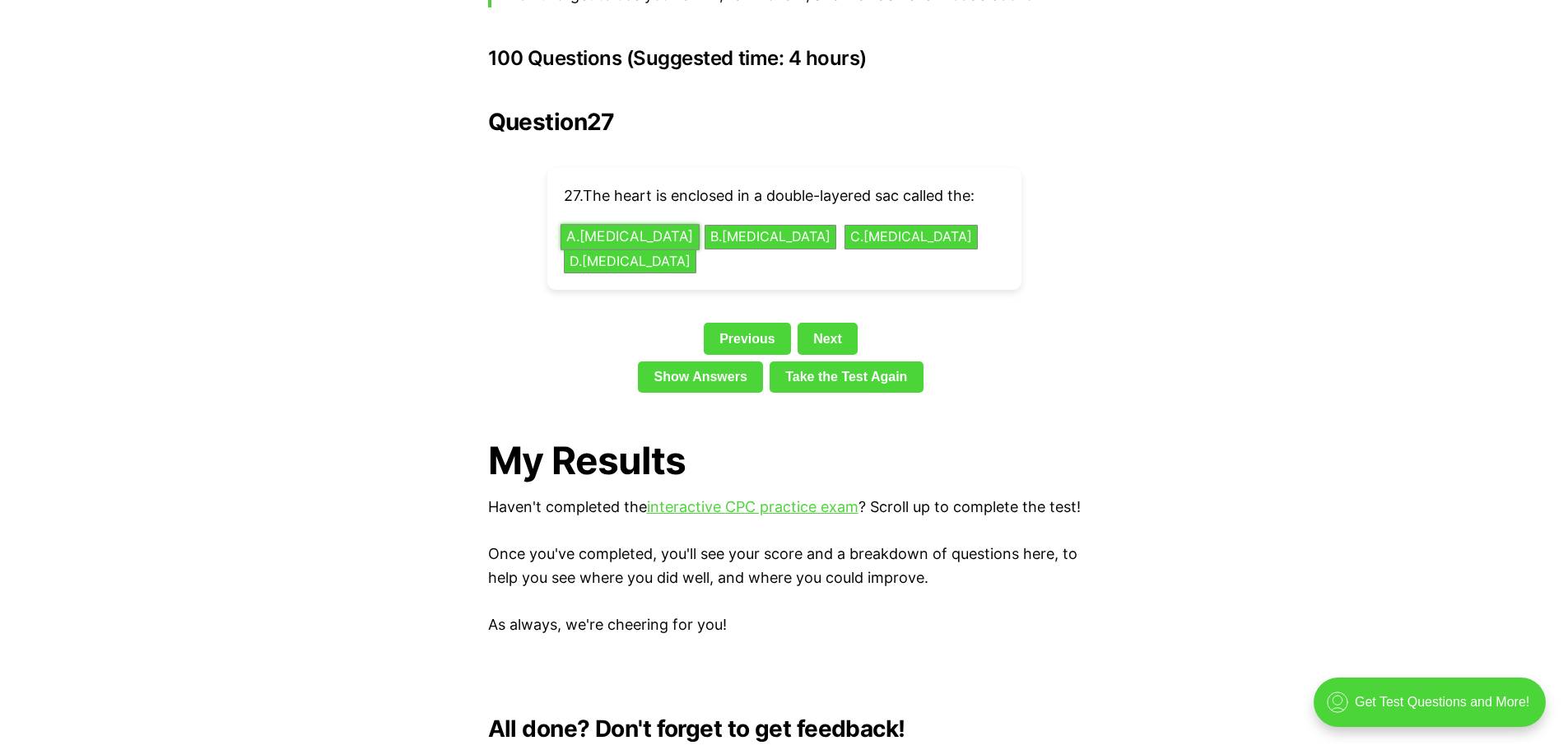
click at [650, 224] on button "A . [MEDICAL_DATA]" at bounding box center [629, 237] width 139 height 25
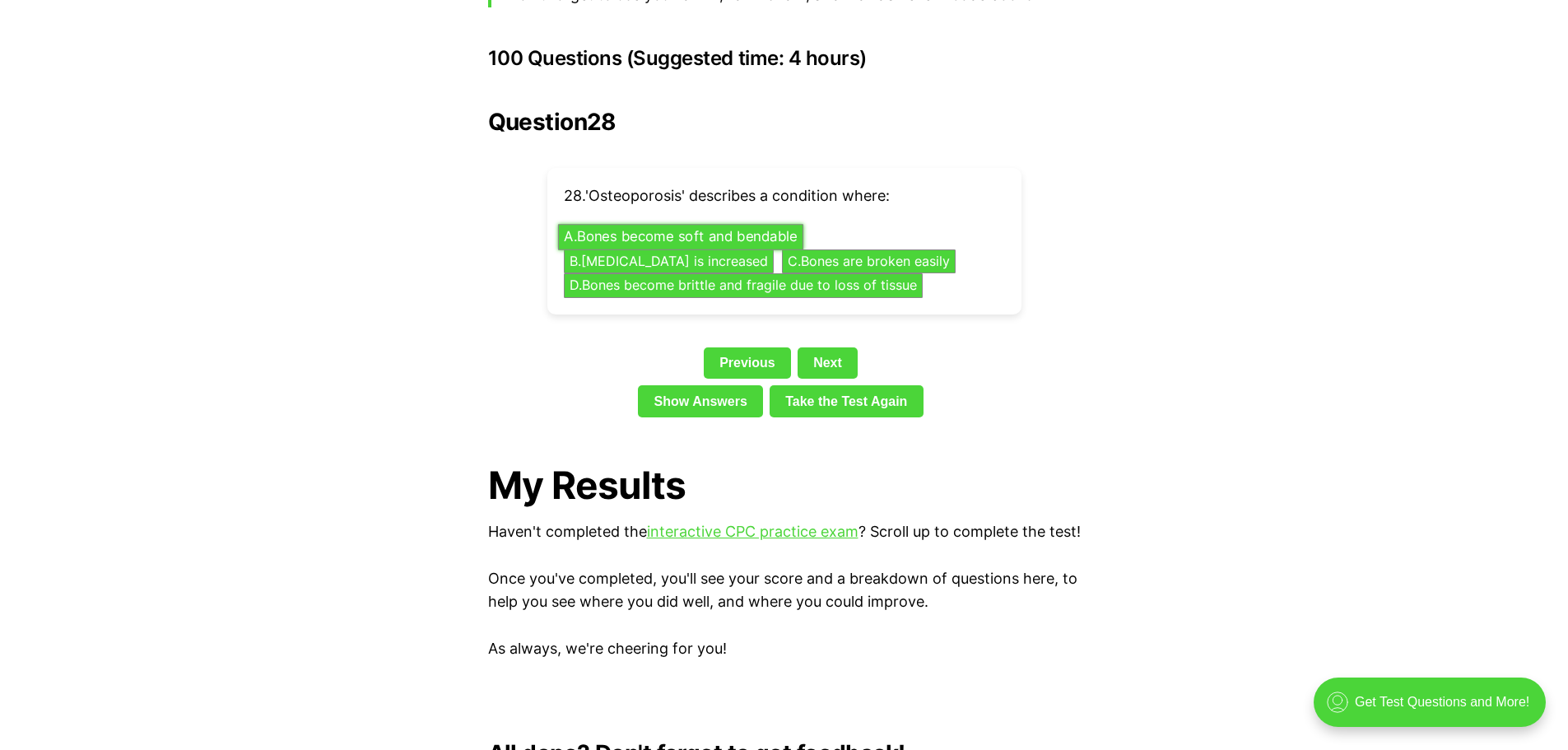
click at [693, 224] on button "A . Bones become soft and bendable" at bounding box center [680, 237] width 245 height 25
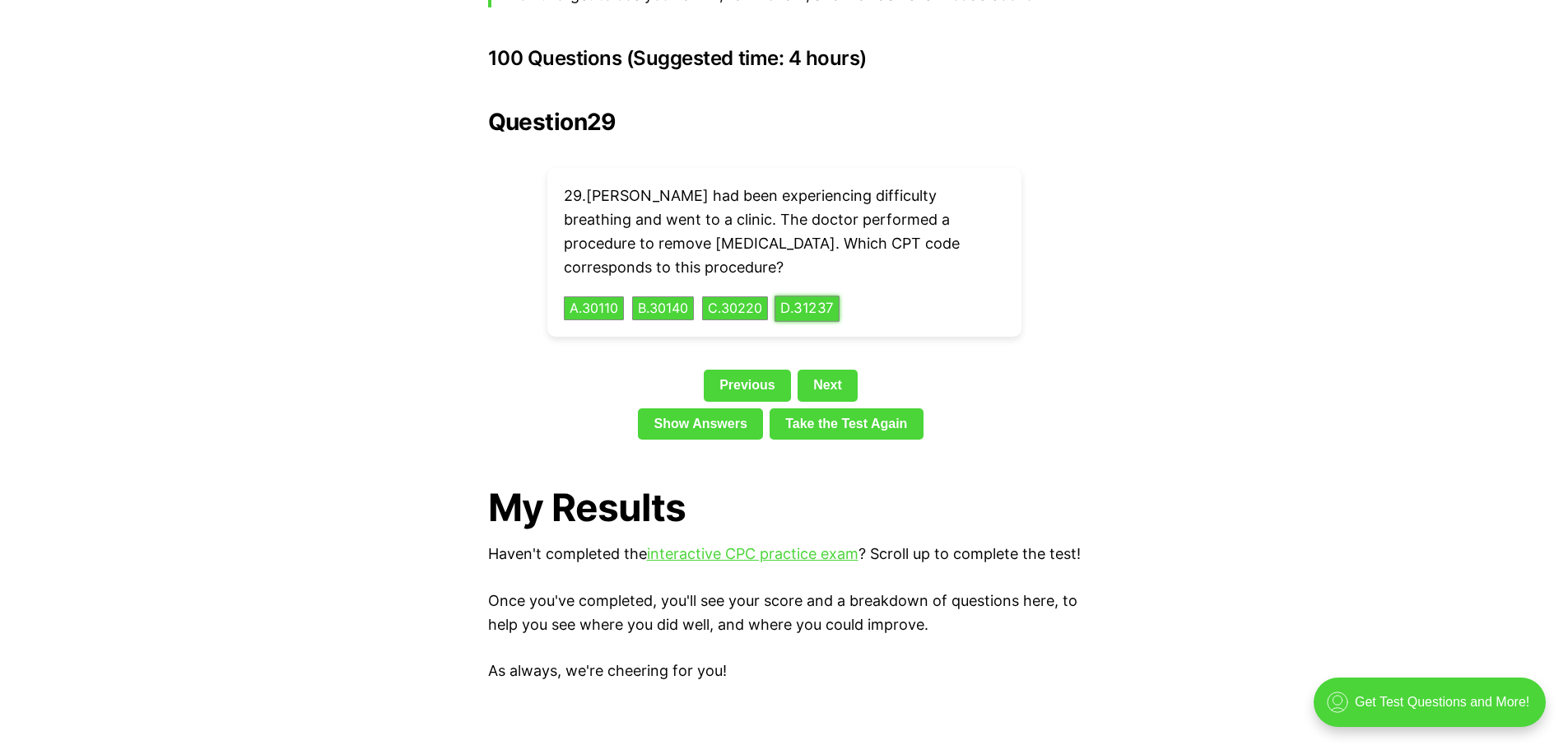
click at [807, 296] on button "D . 31237" at bounding box center [806, 309] width 65 height 25
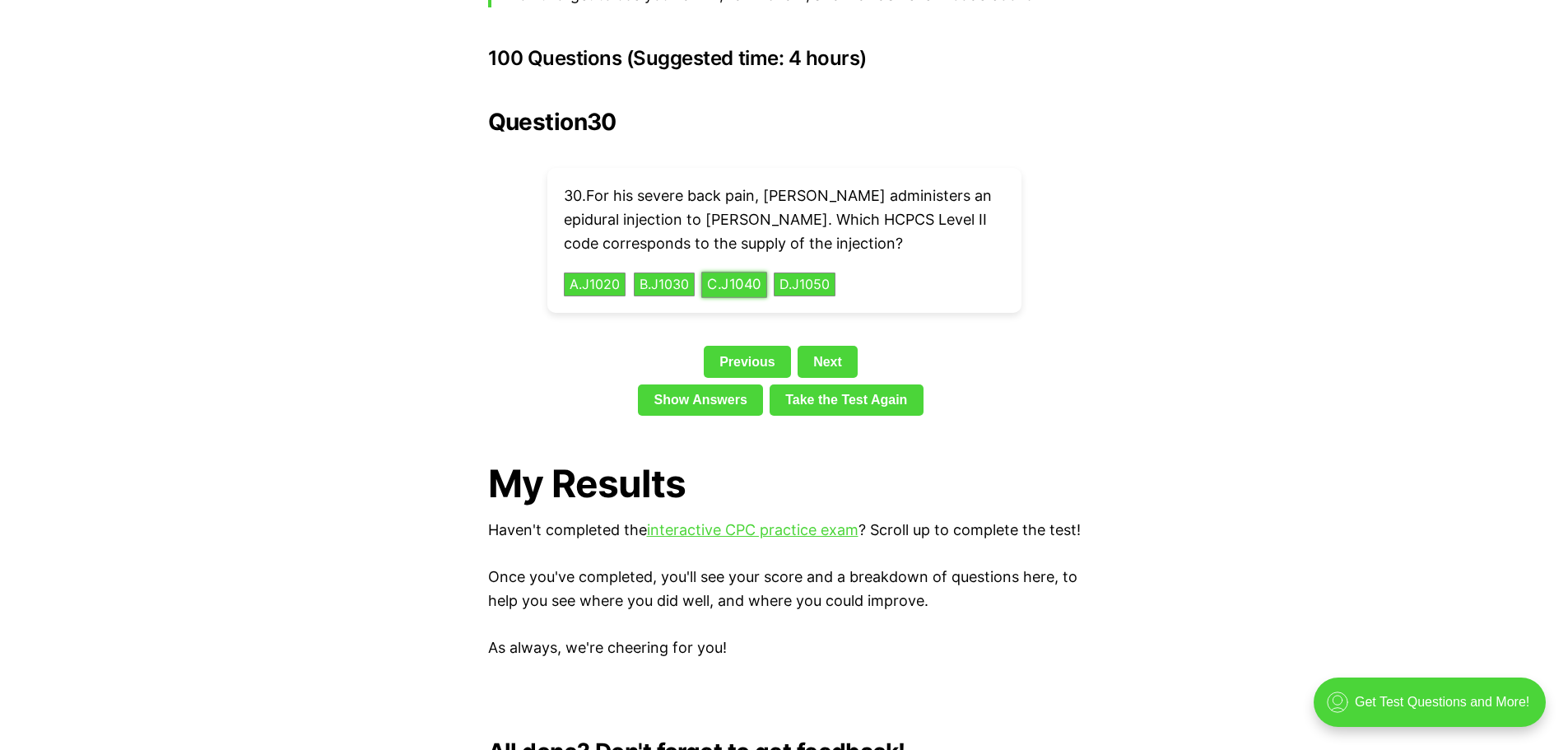
click at [756, 272] on button "C . J1040" at bounding box center [734, 284] width 66 height 25
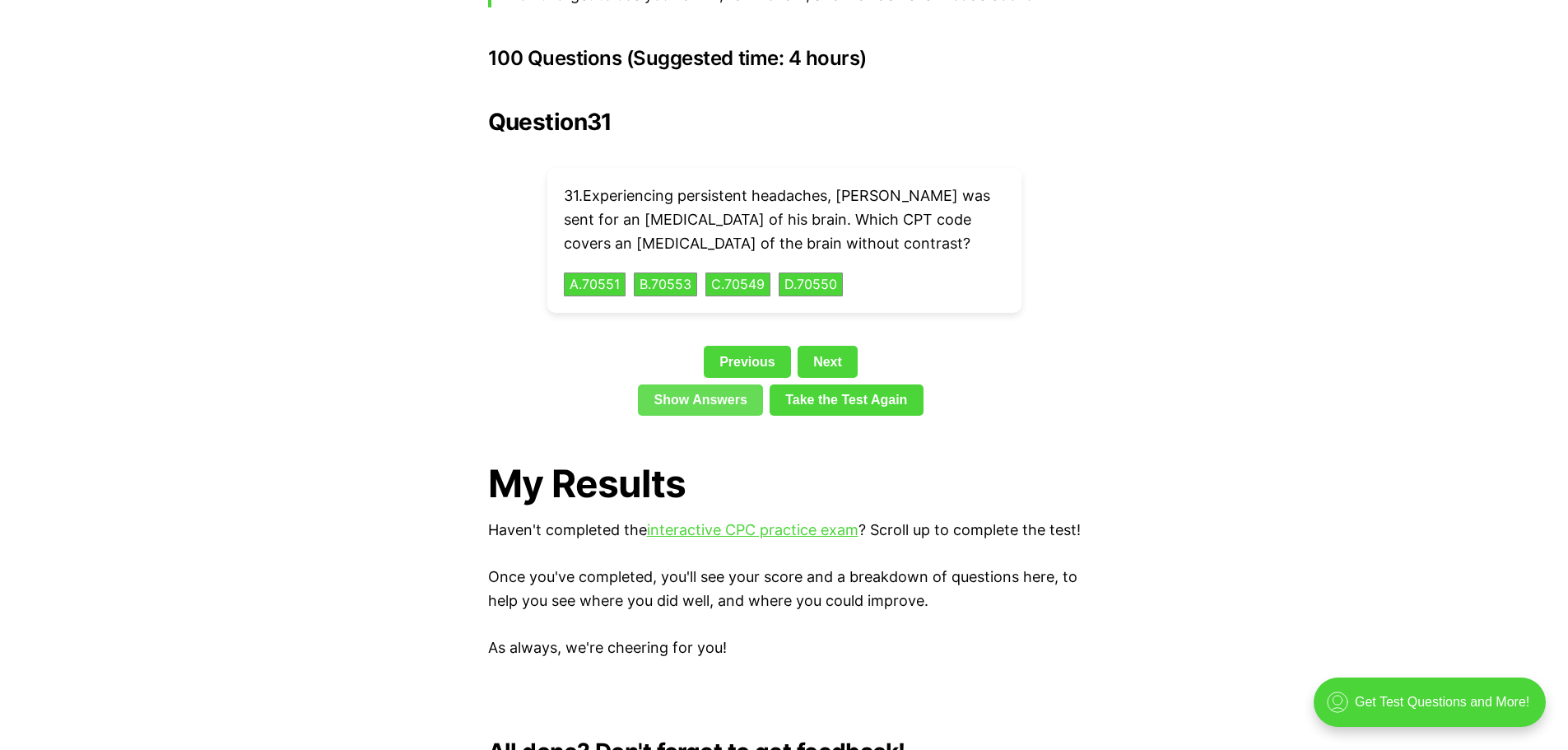
click at [703, 384] on link "Show Answers" at bounding box center [700, 399] width 125 height 31
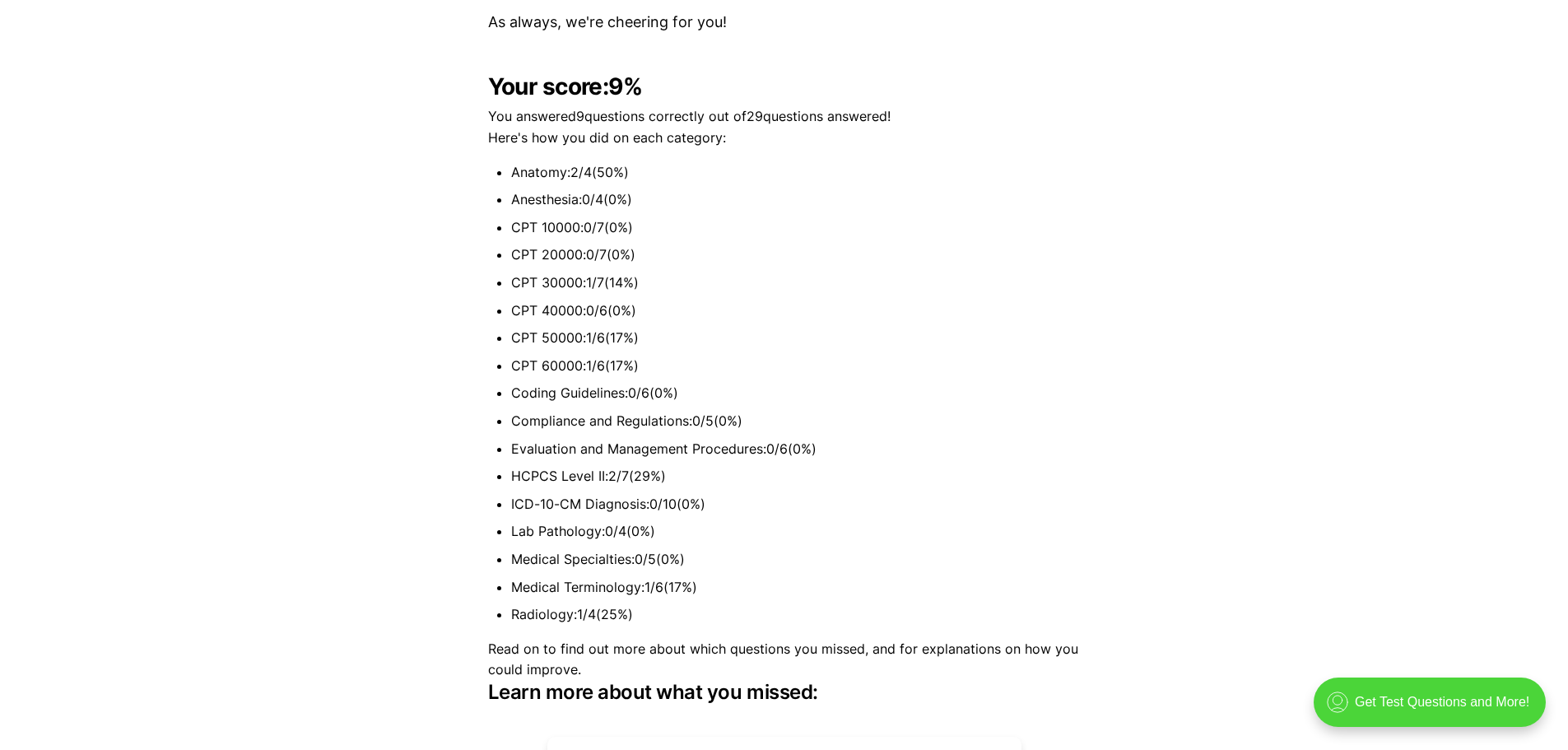
scroll to position [4305, 0]
